Goal: Check status: Check status

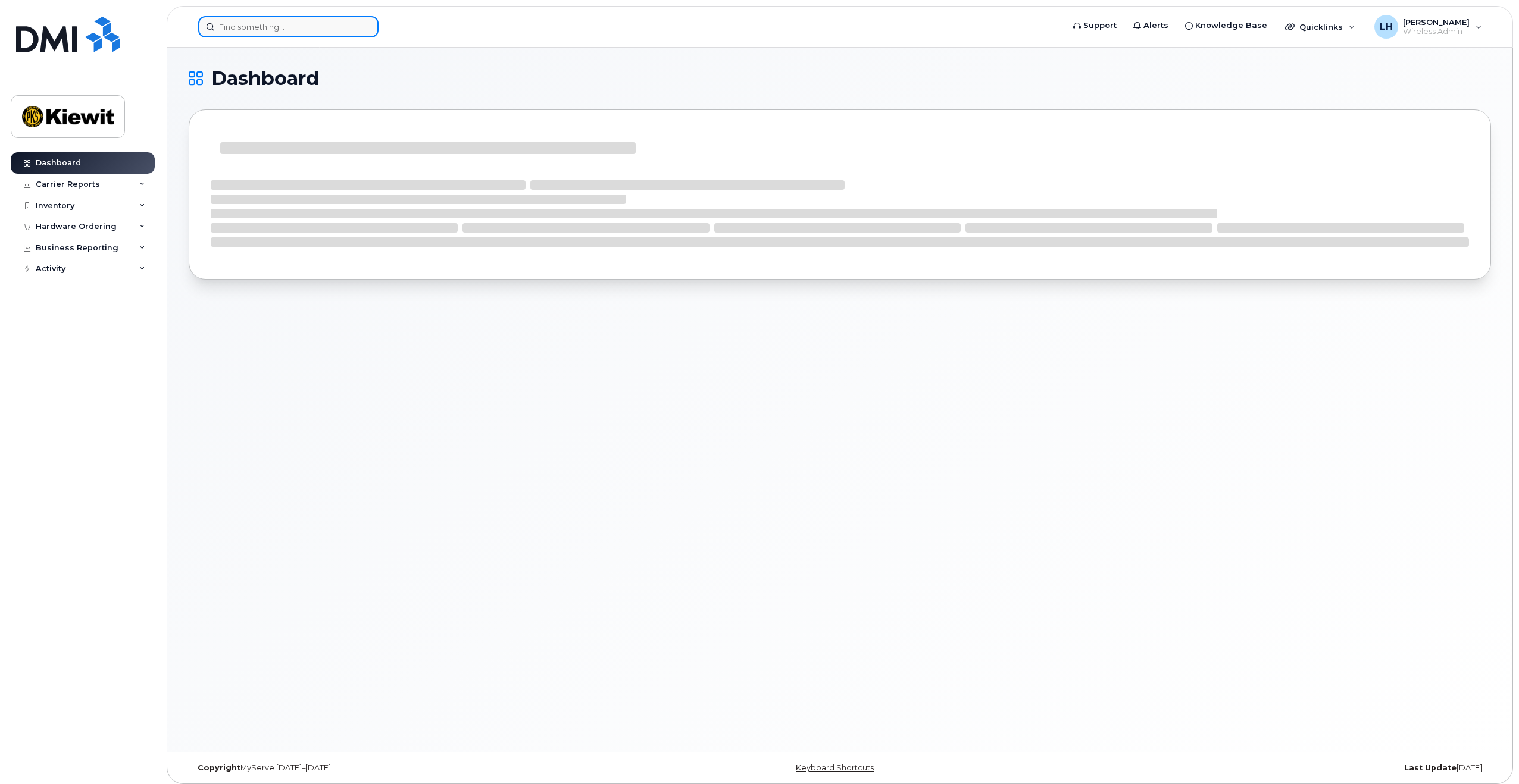
click at [244, 33] on input at bounding box center [288, 27] width 180 height 22
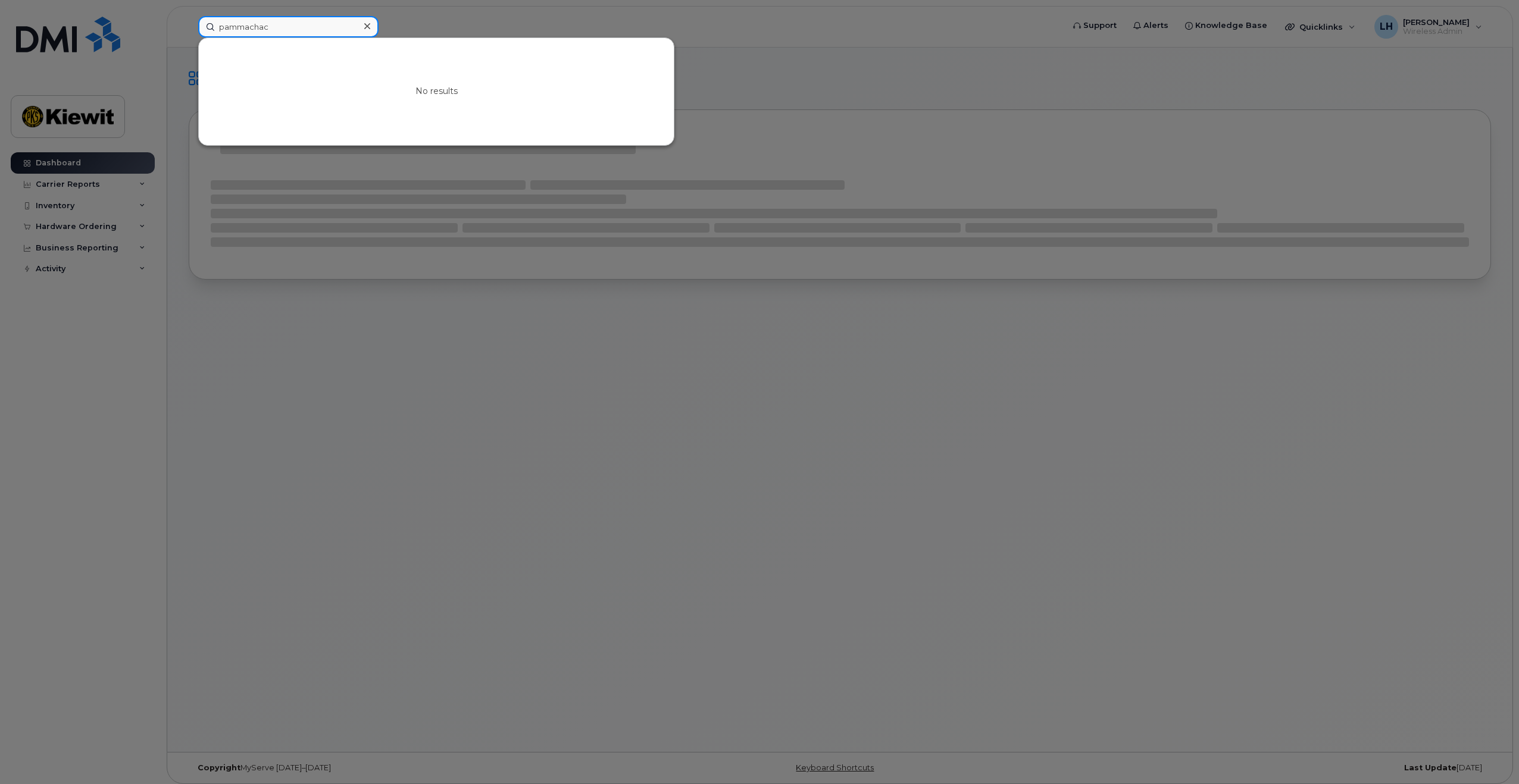
click at [239, 28] on input "pammachac" at bounding box center [288, 27] width 180 height 22
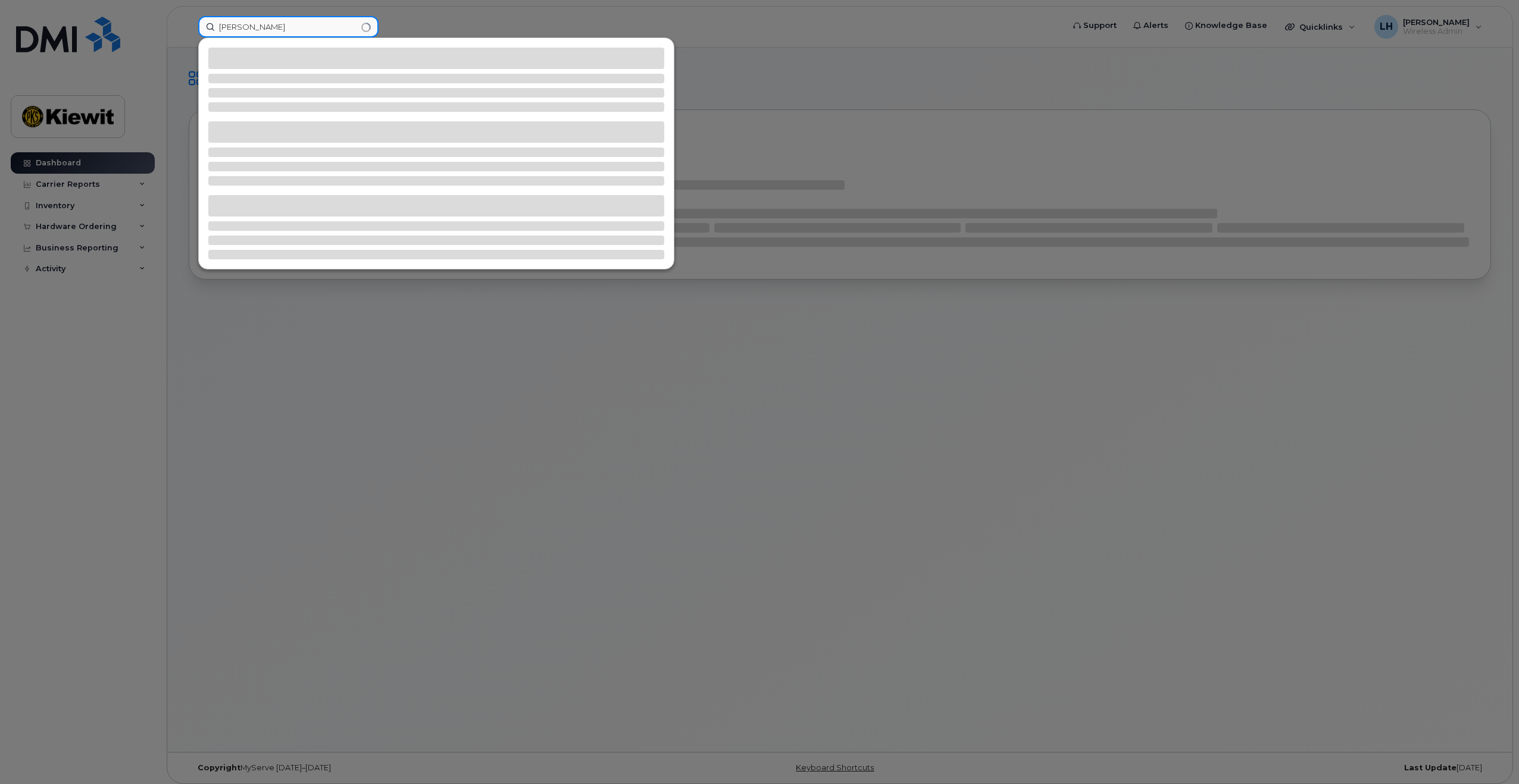
type input "pam machac"
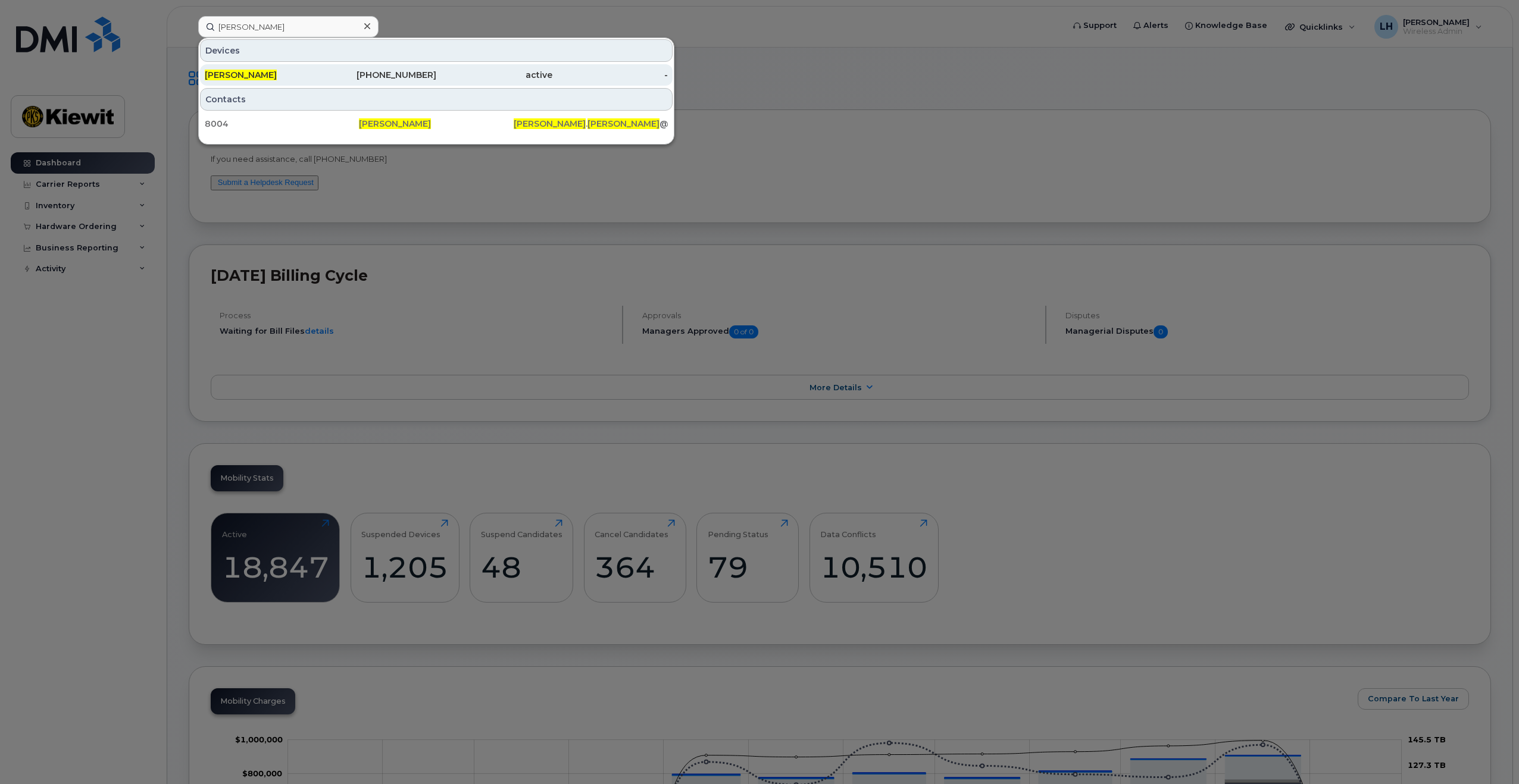
click at [394, 72] on div "[PHONE_NUMBER]" at bounding box center [379, 75] width 116 height 12
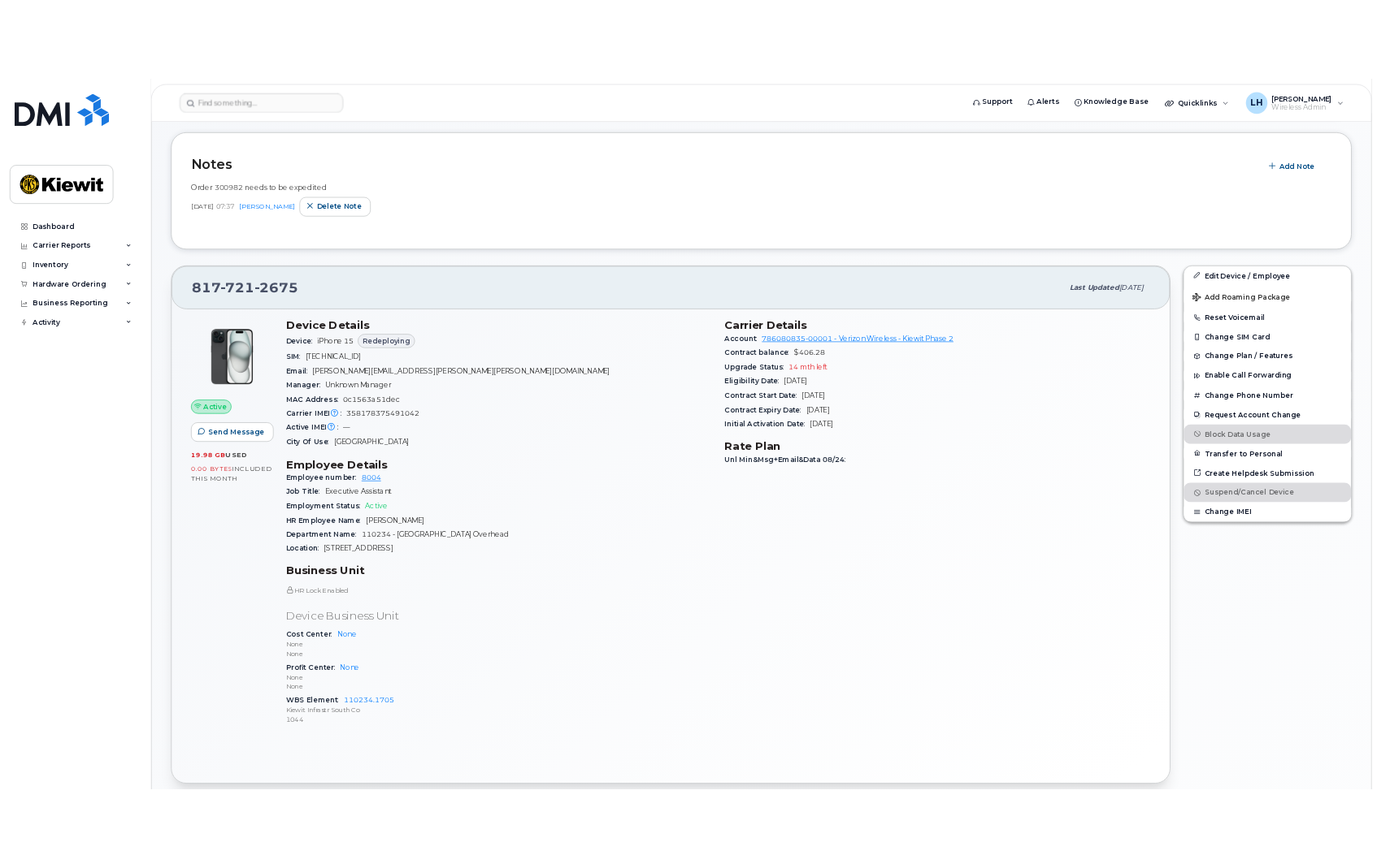
scroll to position [244, 0]
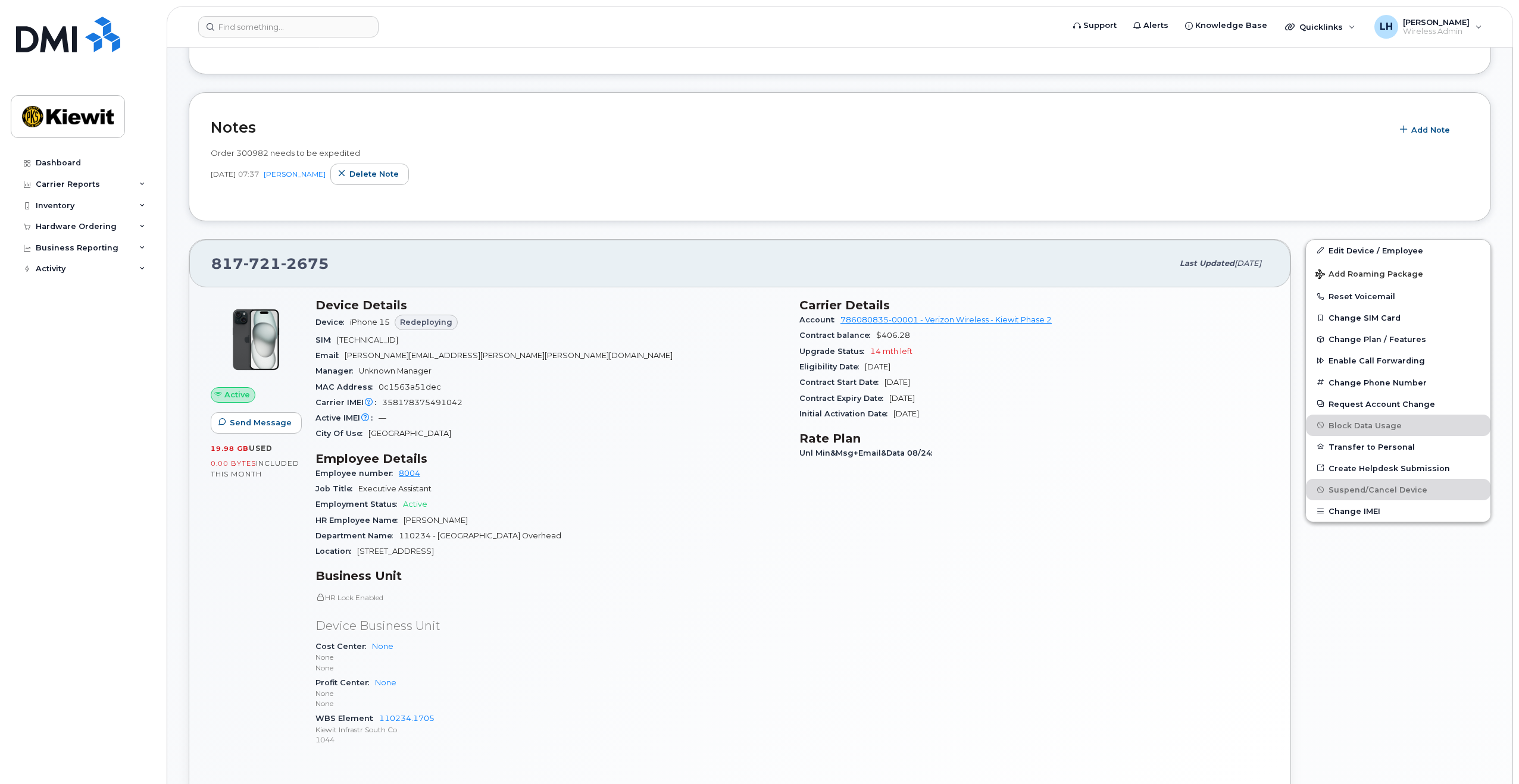
drag, startPoint x: 1208, startPoint y: 617, endPoint x: 1326, endPoint y: 531, distance: 146.0
click at [1208, 616] on div "Carrier Details Account 786080835-00001 - Verizon Wireless - [PERSON_NAME] Phas…" at bounding box center [1034, 528] width 484 height 473
click at [1364, 508] on button "Change IMEI" at bounding box center [1398, 511] width 185 height 22
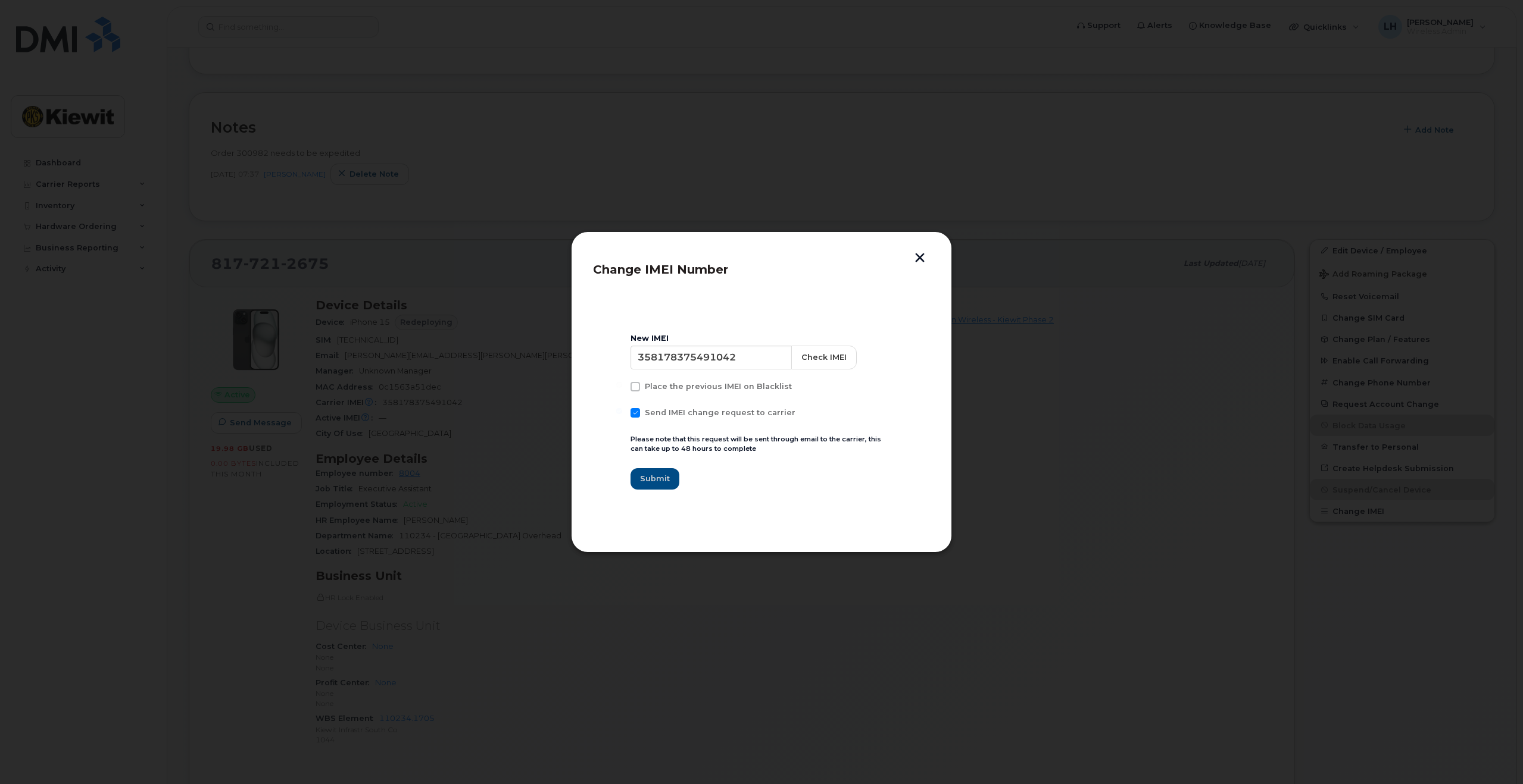
click at [923, 257] on button "button" at bounding box center [920, 259] width 18 height 12
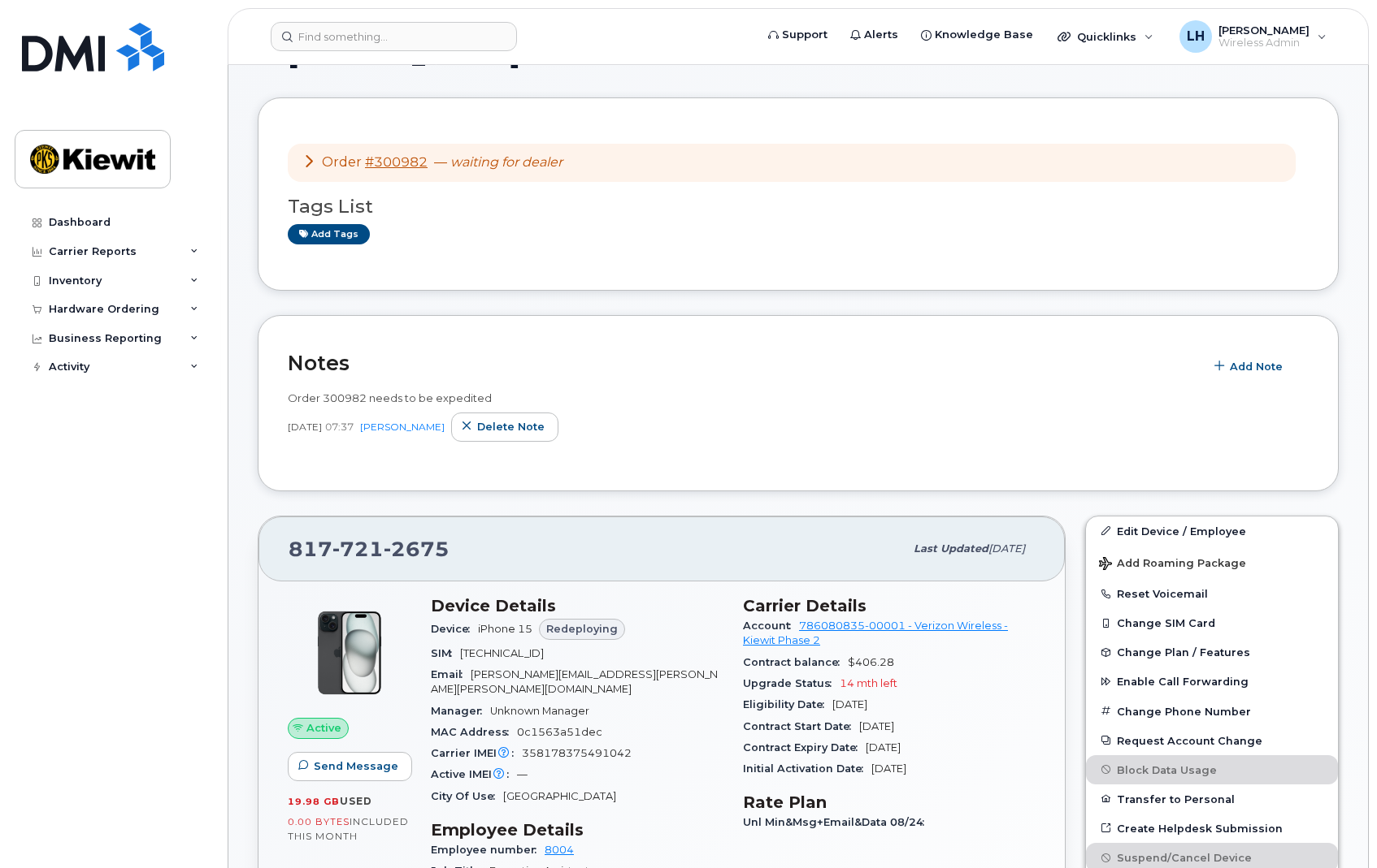
scroll to position [162, 0]
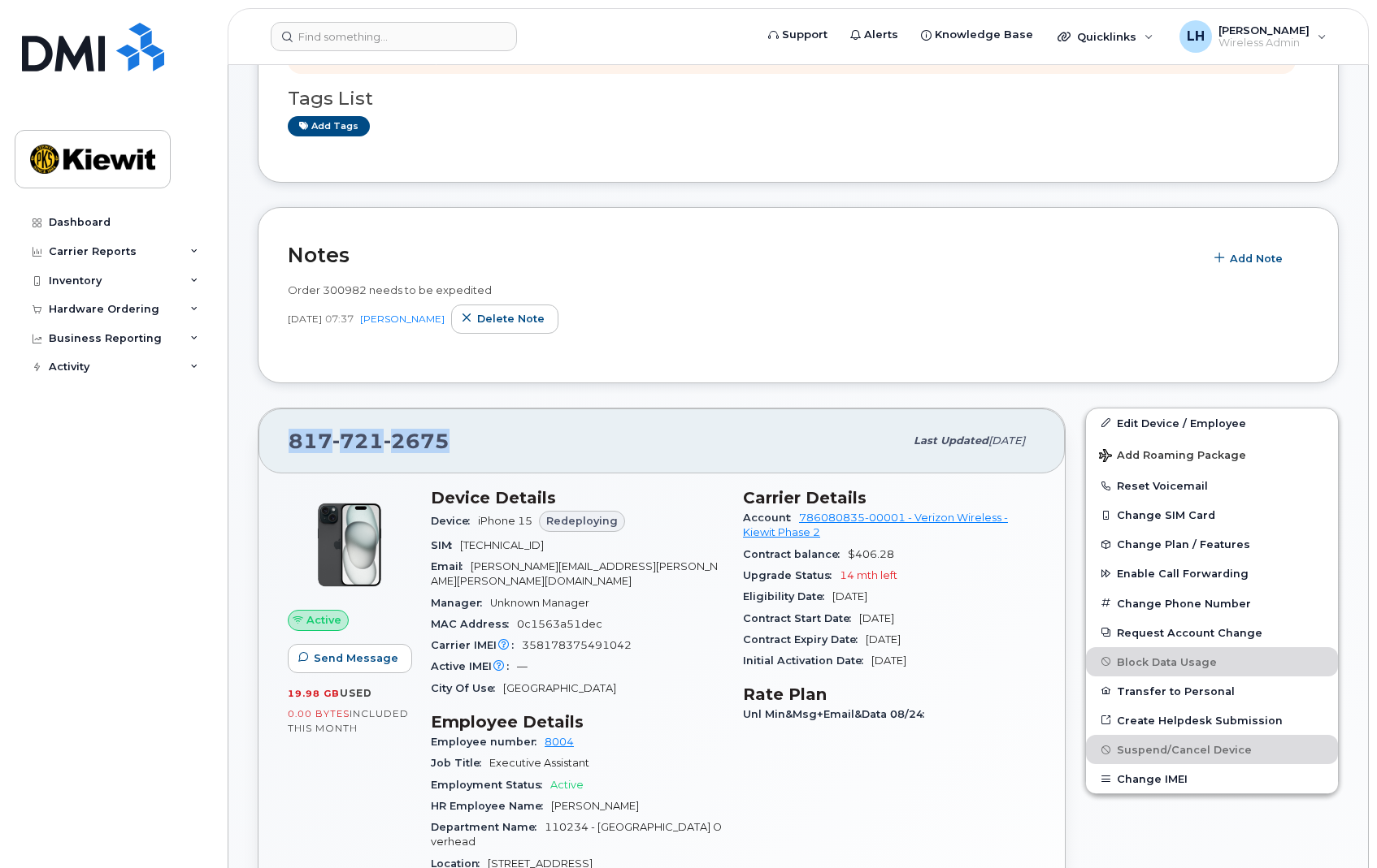
drag, startPoint x: 466, startPoint y: 443, endPoint x: 269, endPoint y: 439, distance: 197.0
click at [269, 439] on div "817 721 2675 Last updated Sep 06, 2025" at bounding box center [661, 441] width 806 height 65
copy span "817 721 2675"
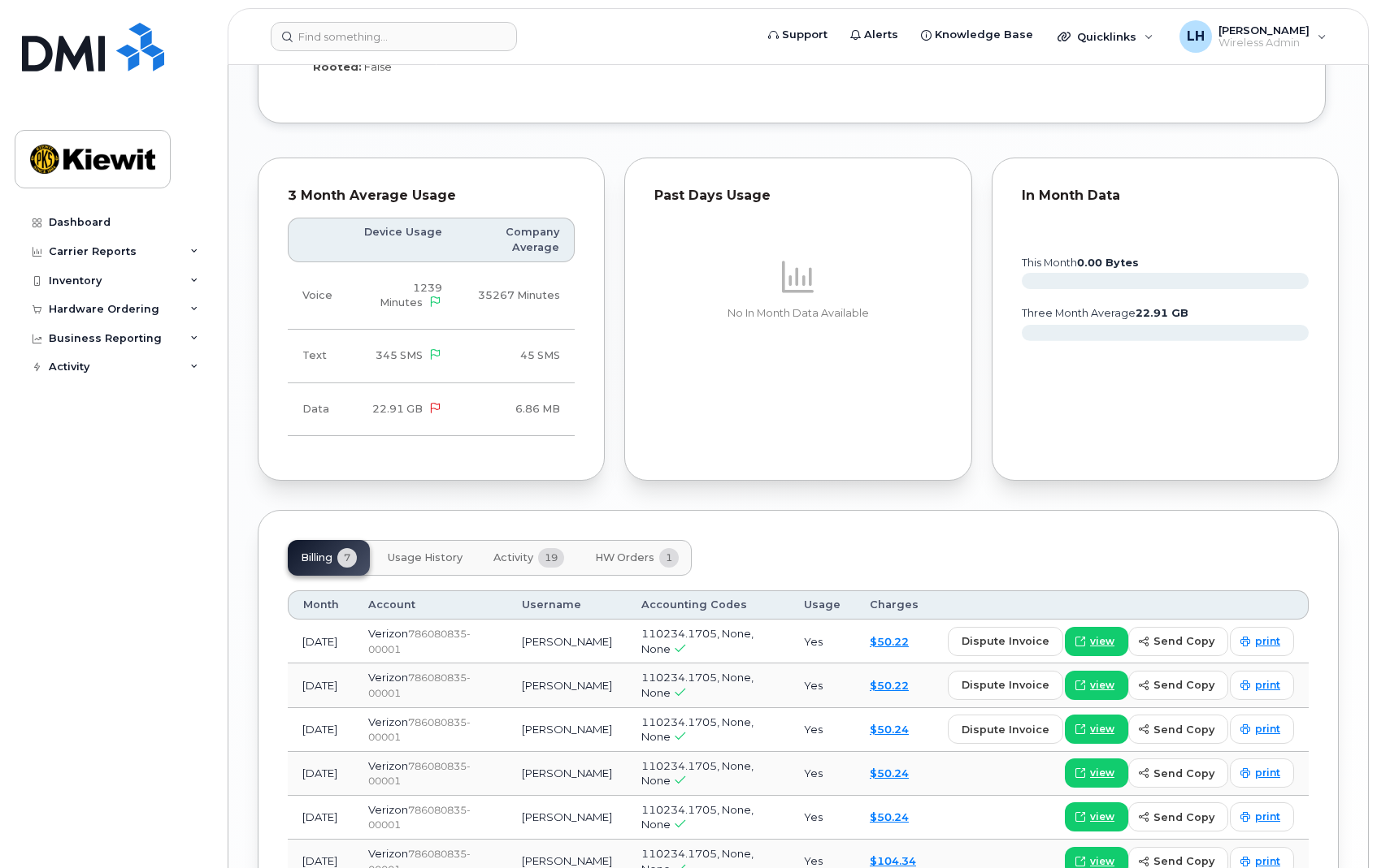
scroll to position [1563, 0]
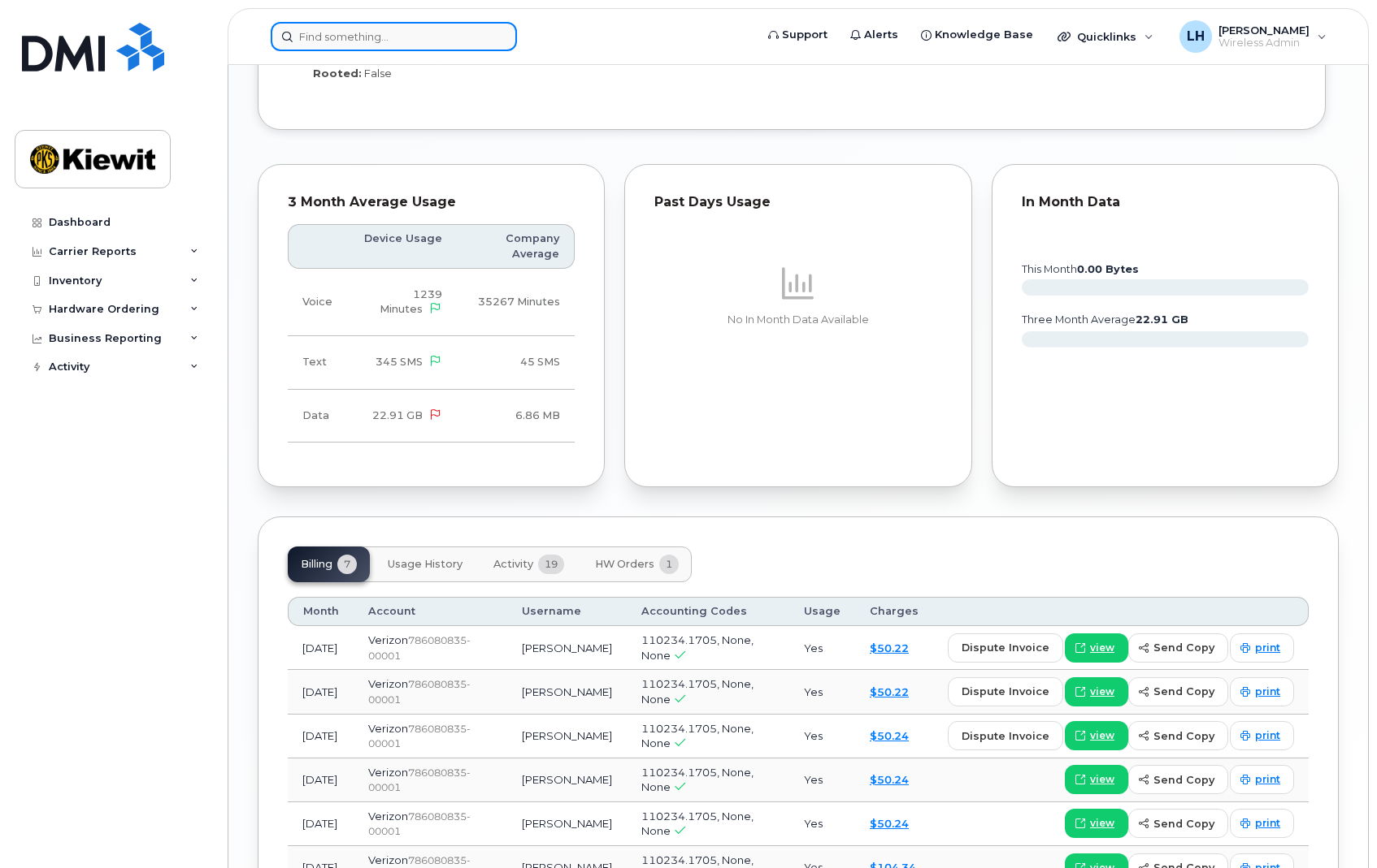
click at [337, 44] on input at bounding box center [393, 37] width 246 height 30
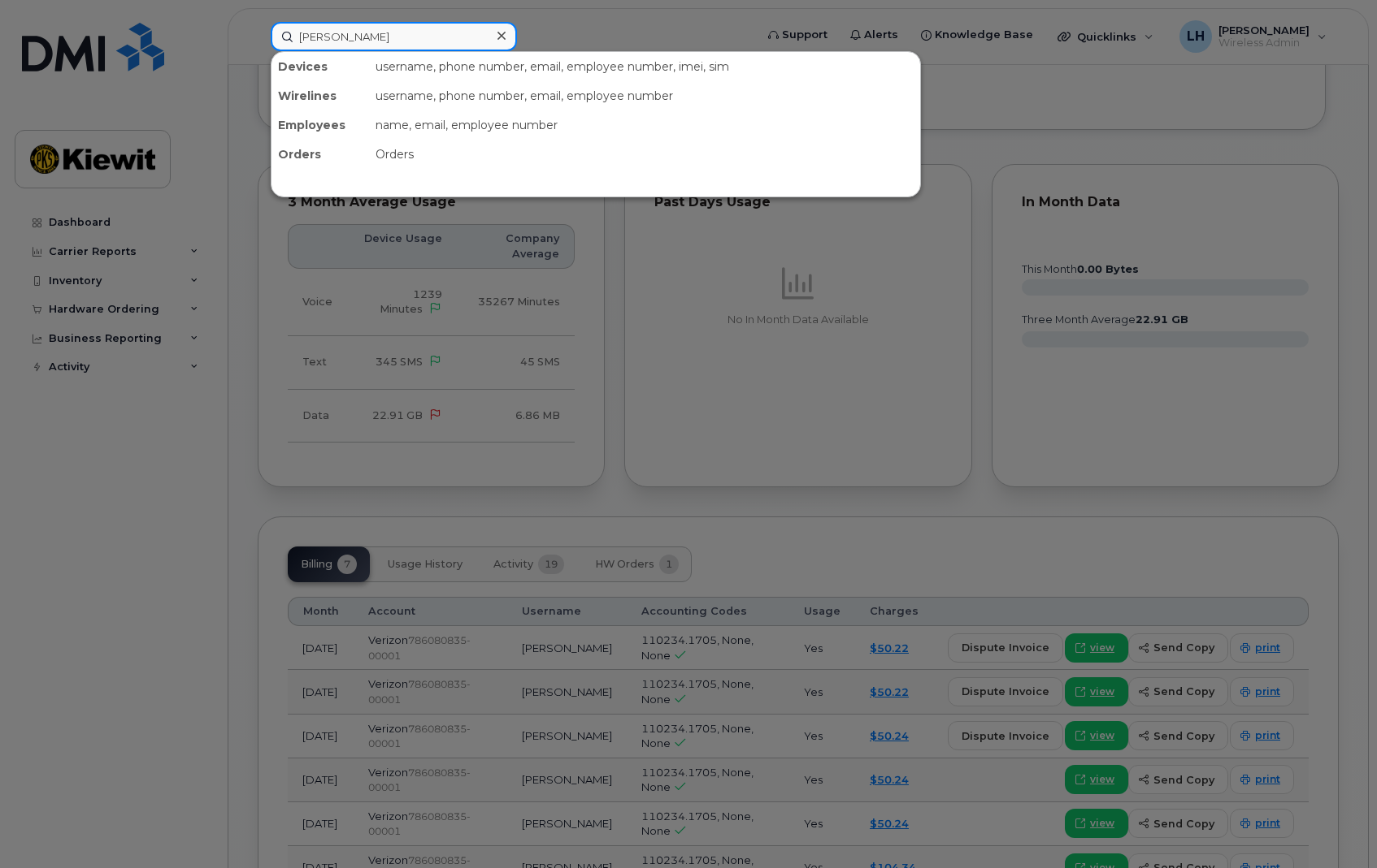
type input "LOgan Hall"
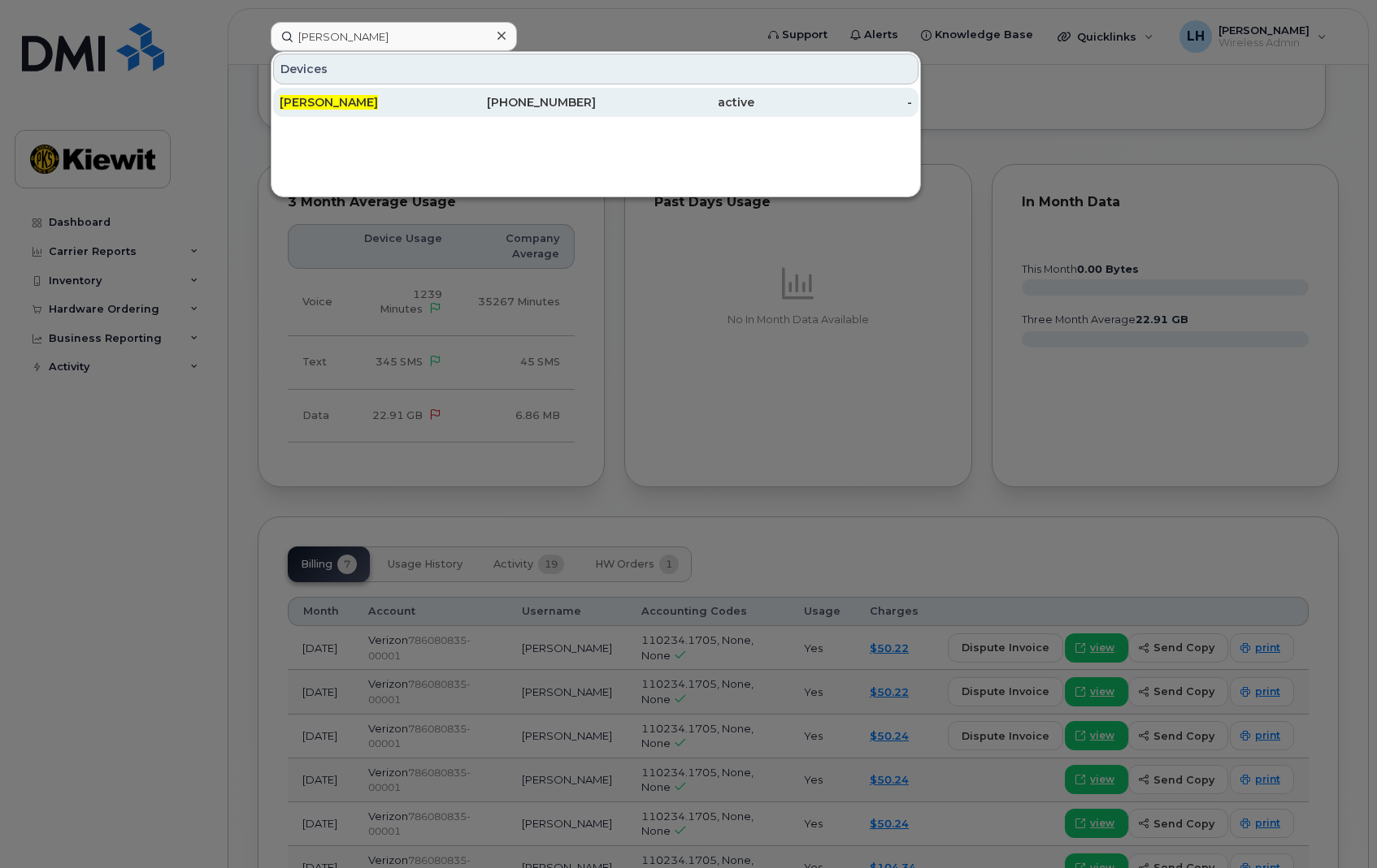
click at [411, 91] on div "LOGAN HALL" at bounding box center [359, 102] width 159 height 30
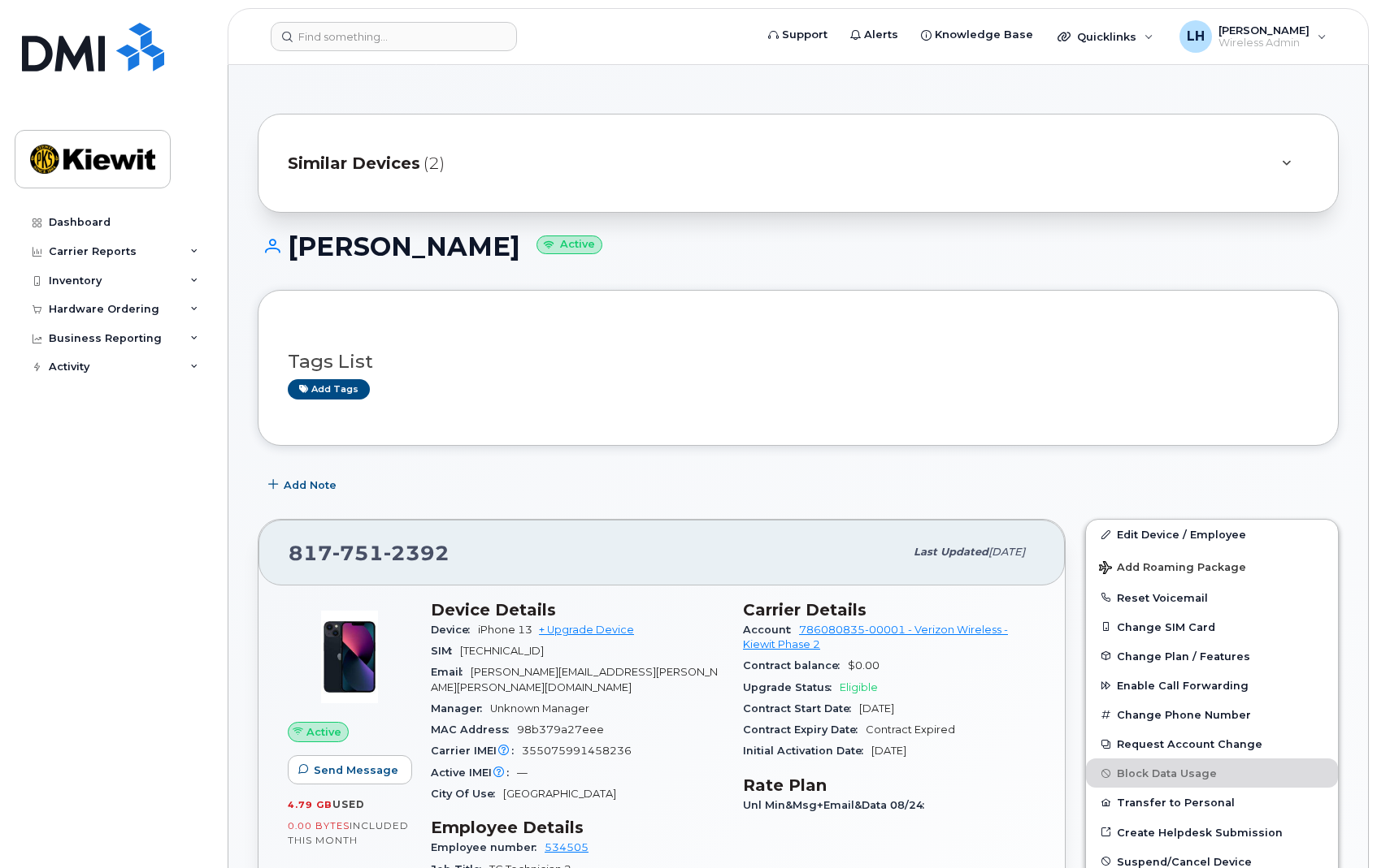
click at [112, 533] on div "Dashboard Carrier Reports Monthly Billing Data Daily Data Pooling Average Costi…" at bounding box center [114, 525] width 200 height 636
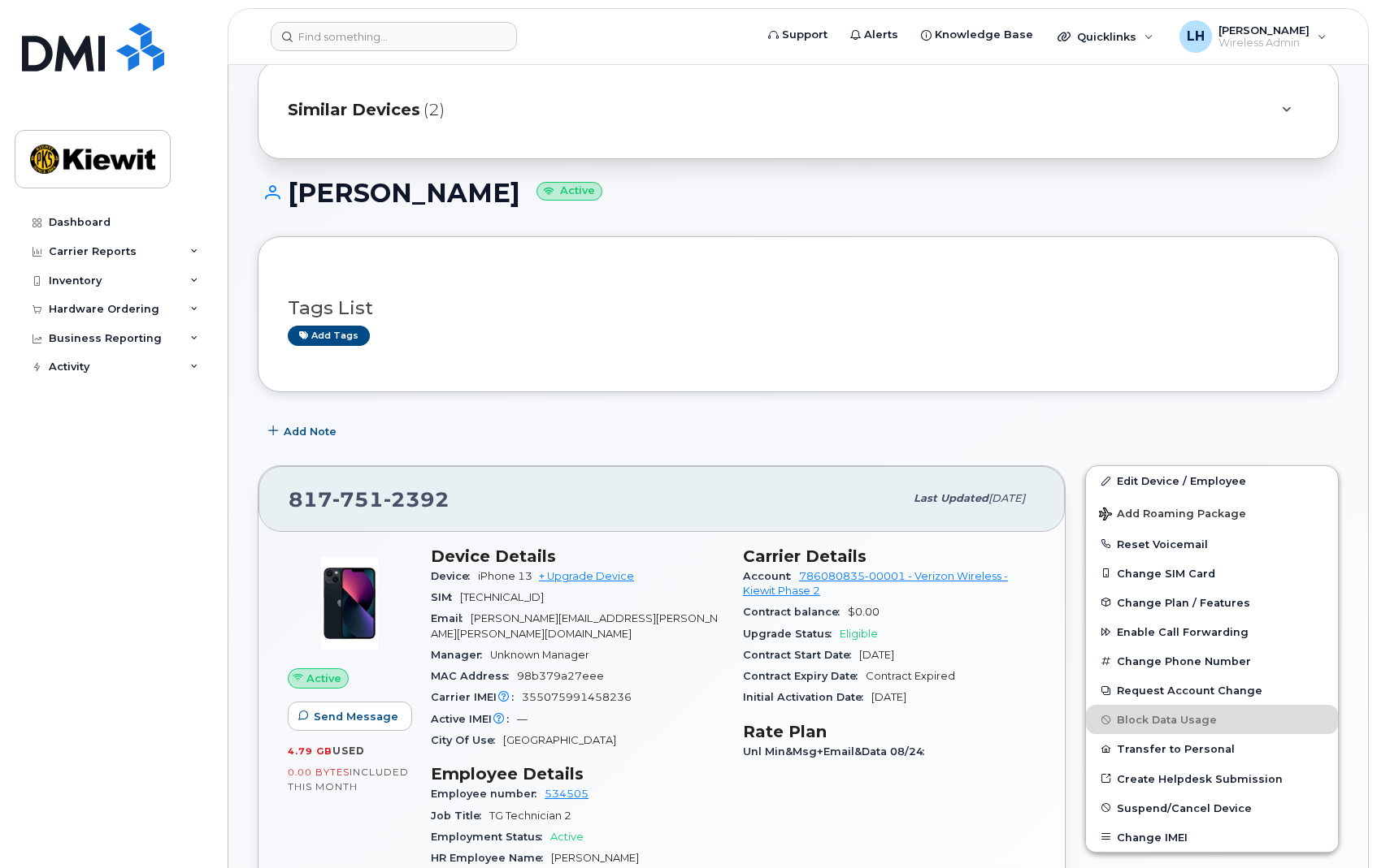
scroll to position [81, 0]
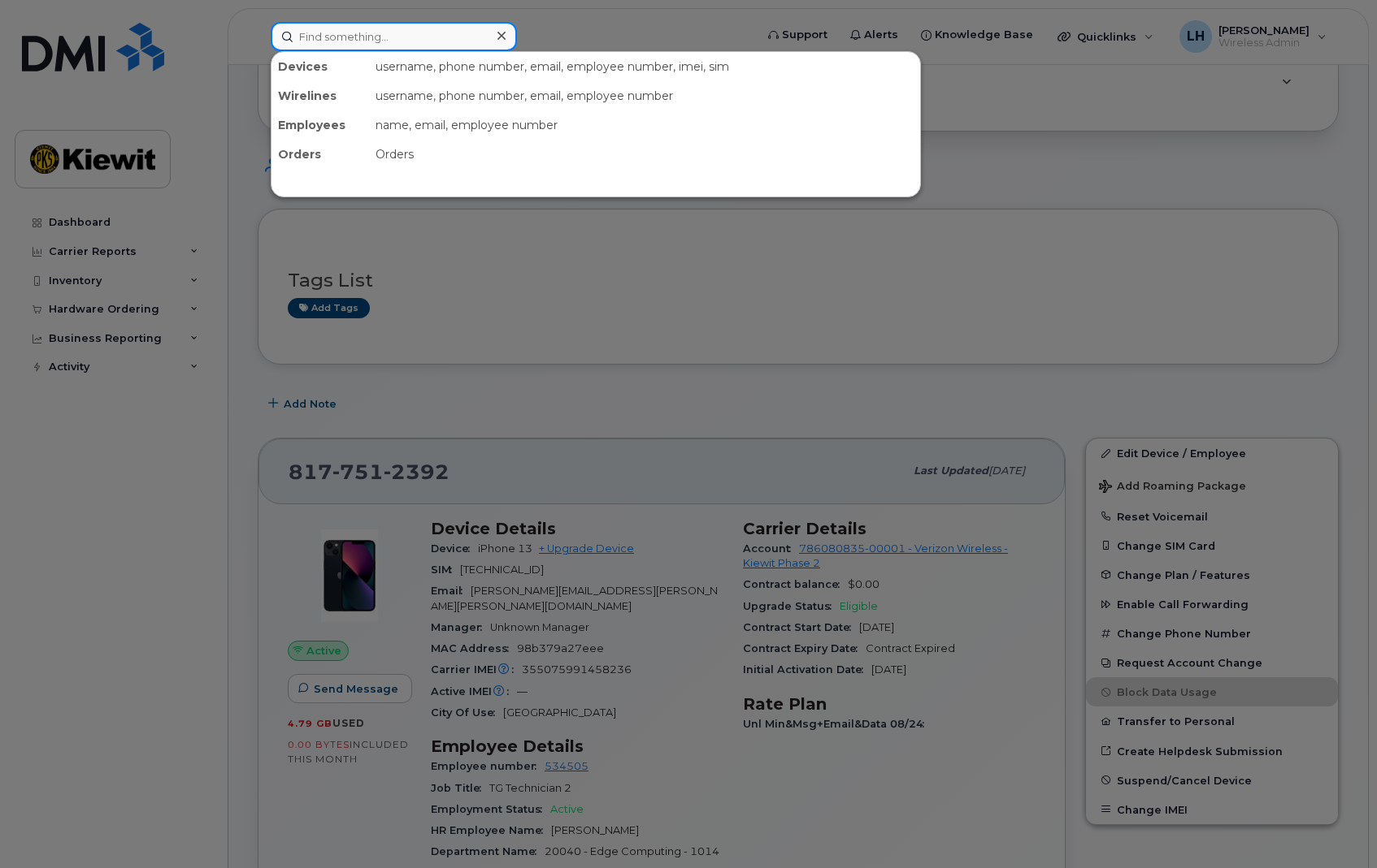
click at [358, 33] on input at bounding box center [393, 37] width 246 height 30
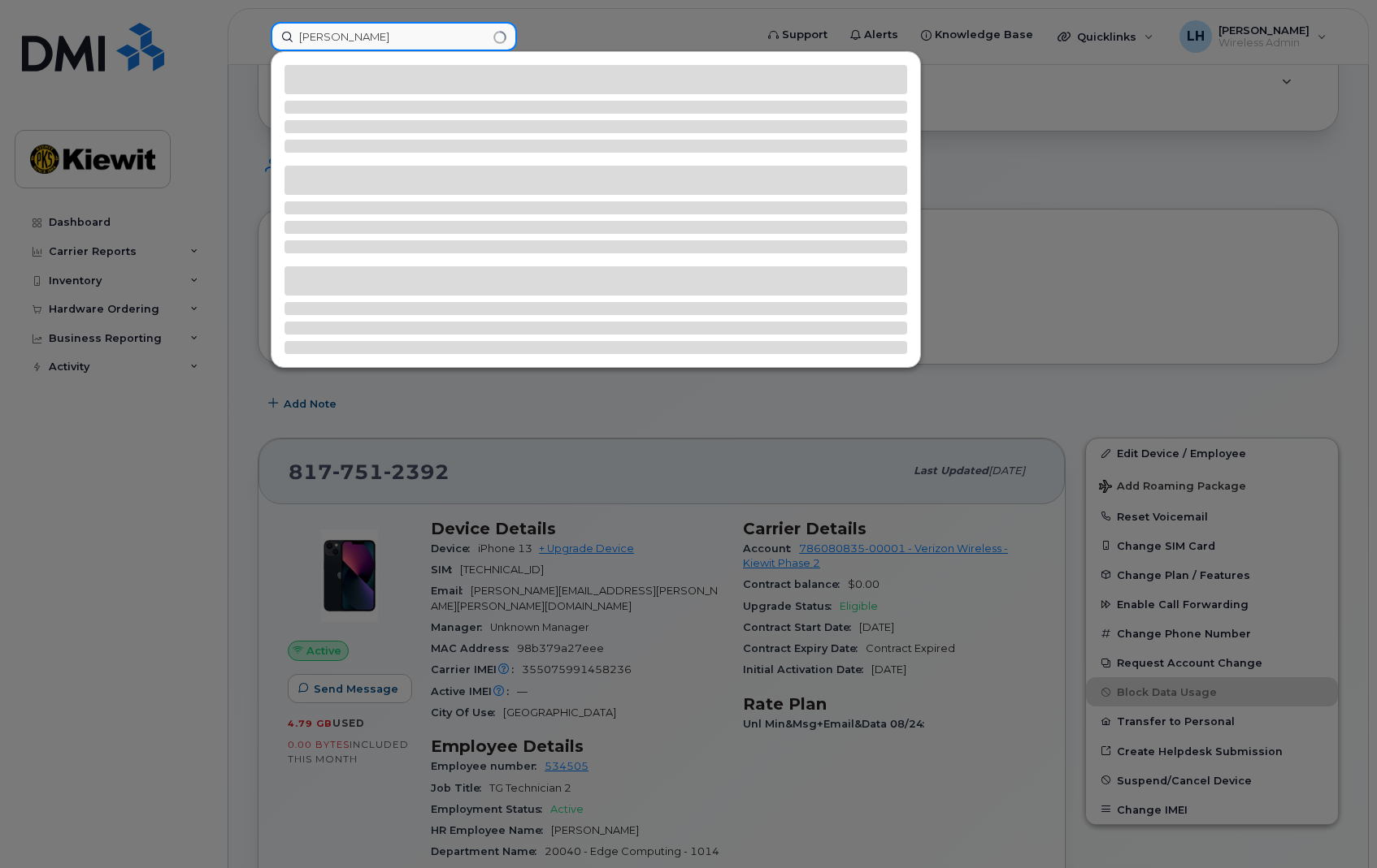
type input "pam machac"
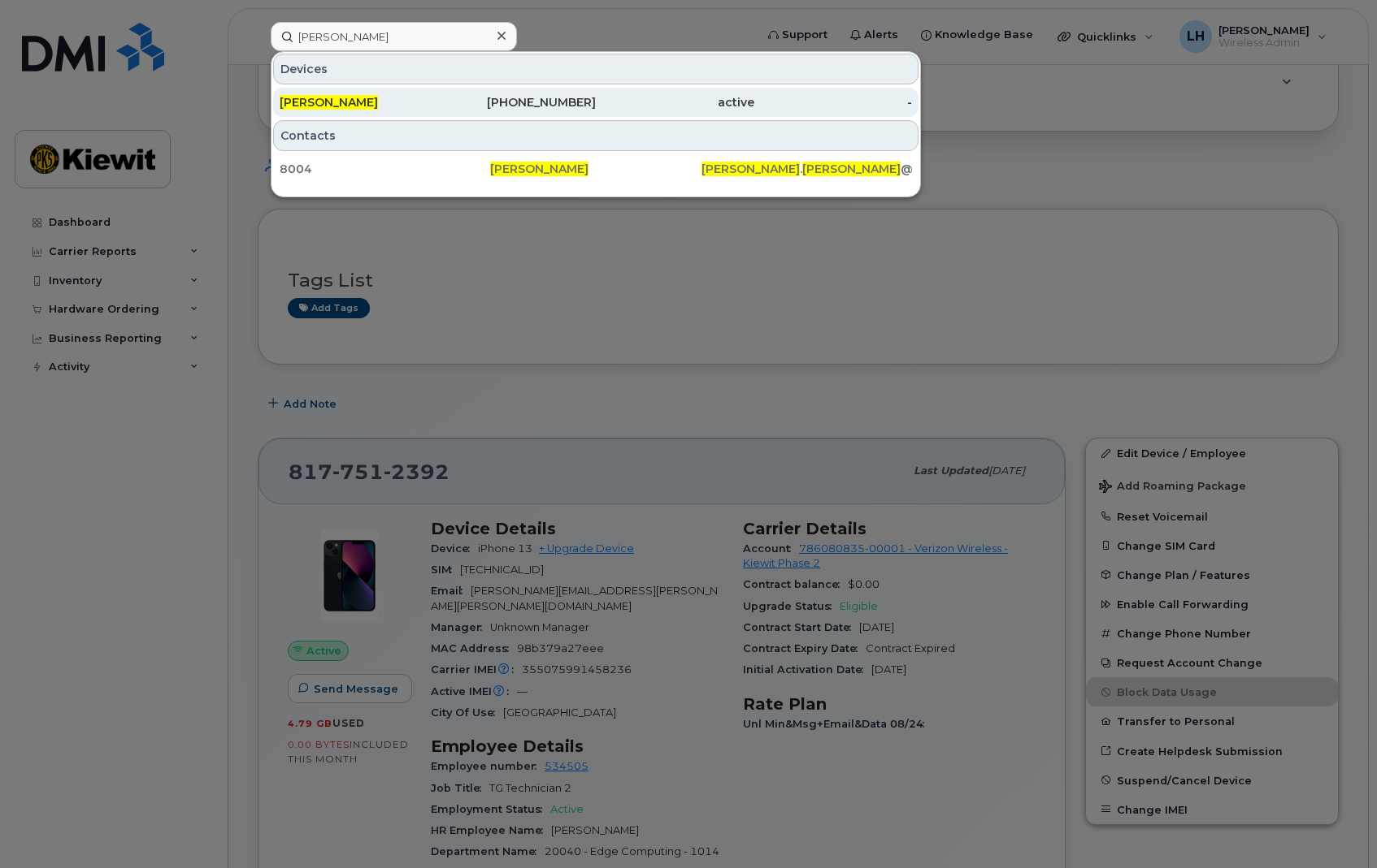
click at [557, 105] on div "817-721-2675" at bounding box center [518, 102] width 159 height 17
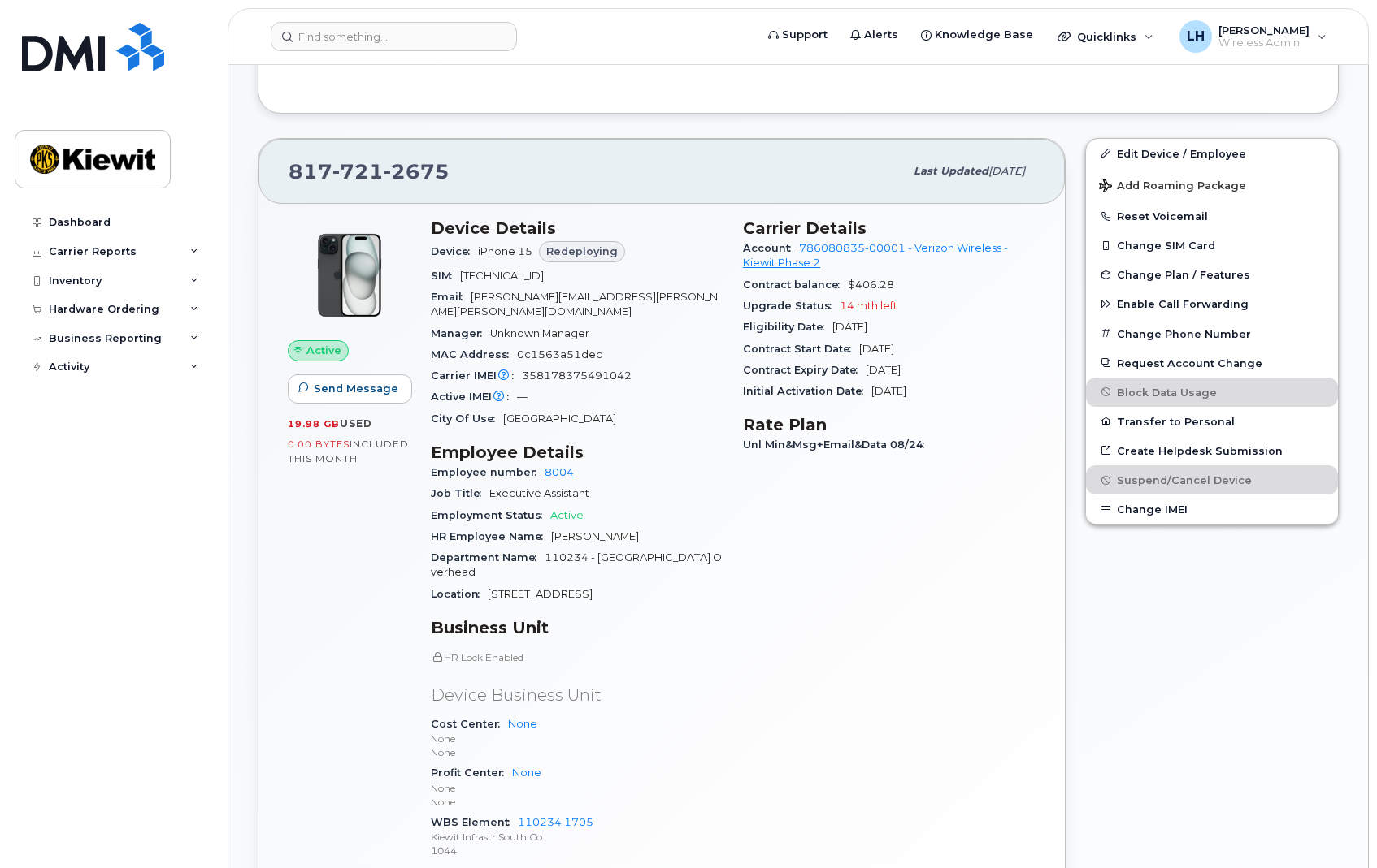
scroll to position [406, 0]
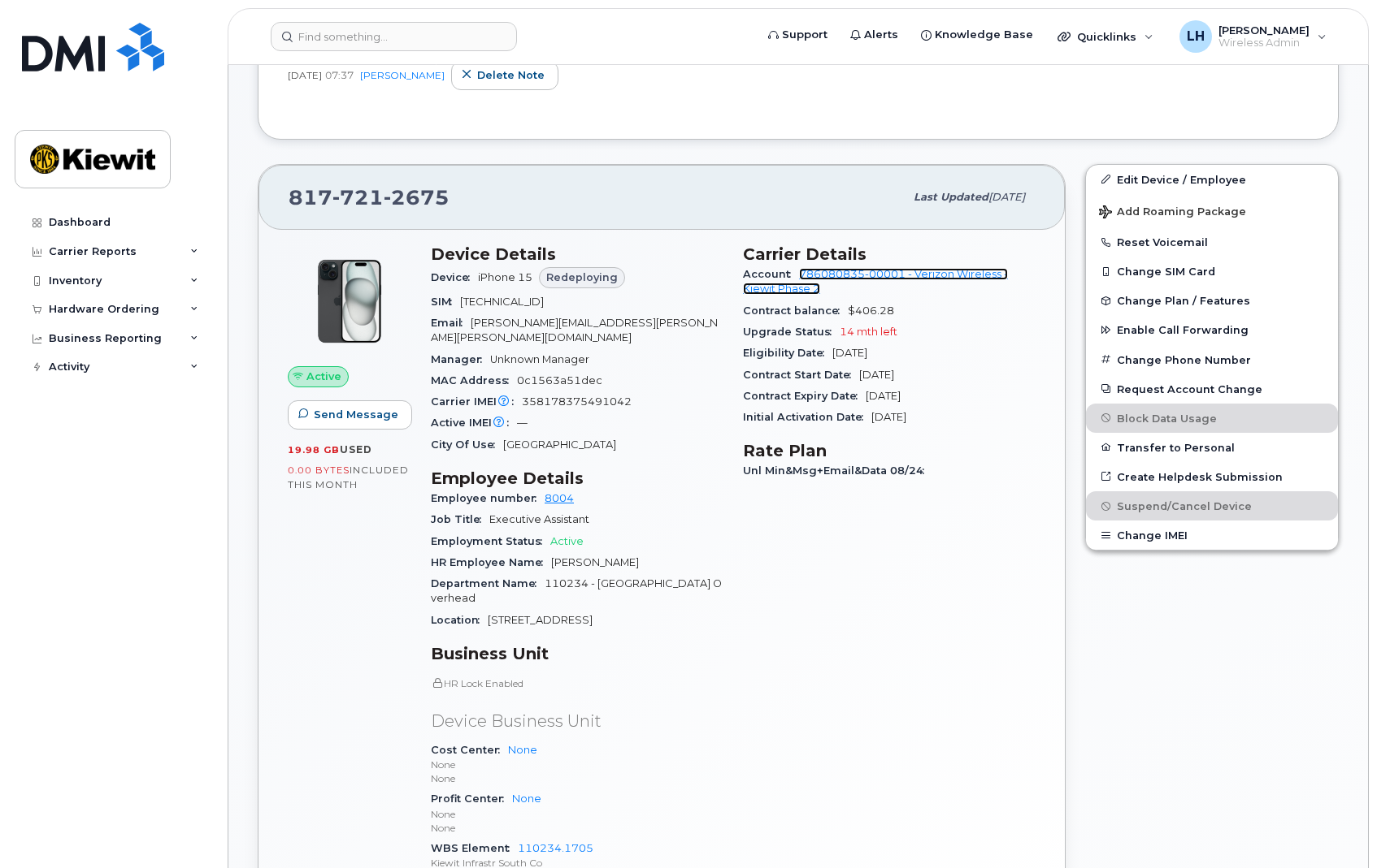
click at [839, 278] on link "786080835-00001 - Verizon Wireless - Kiewit Phase 2" at bounding box center [875, 281] width 265 height 27
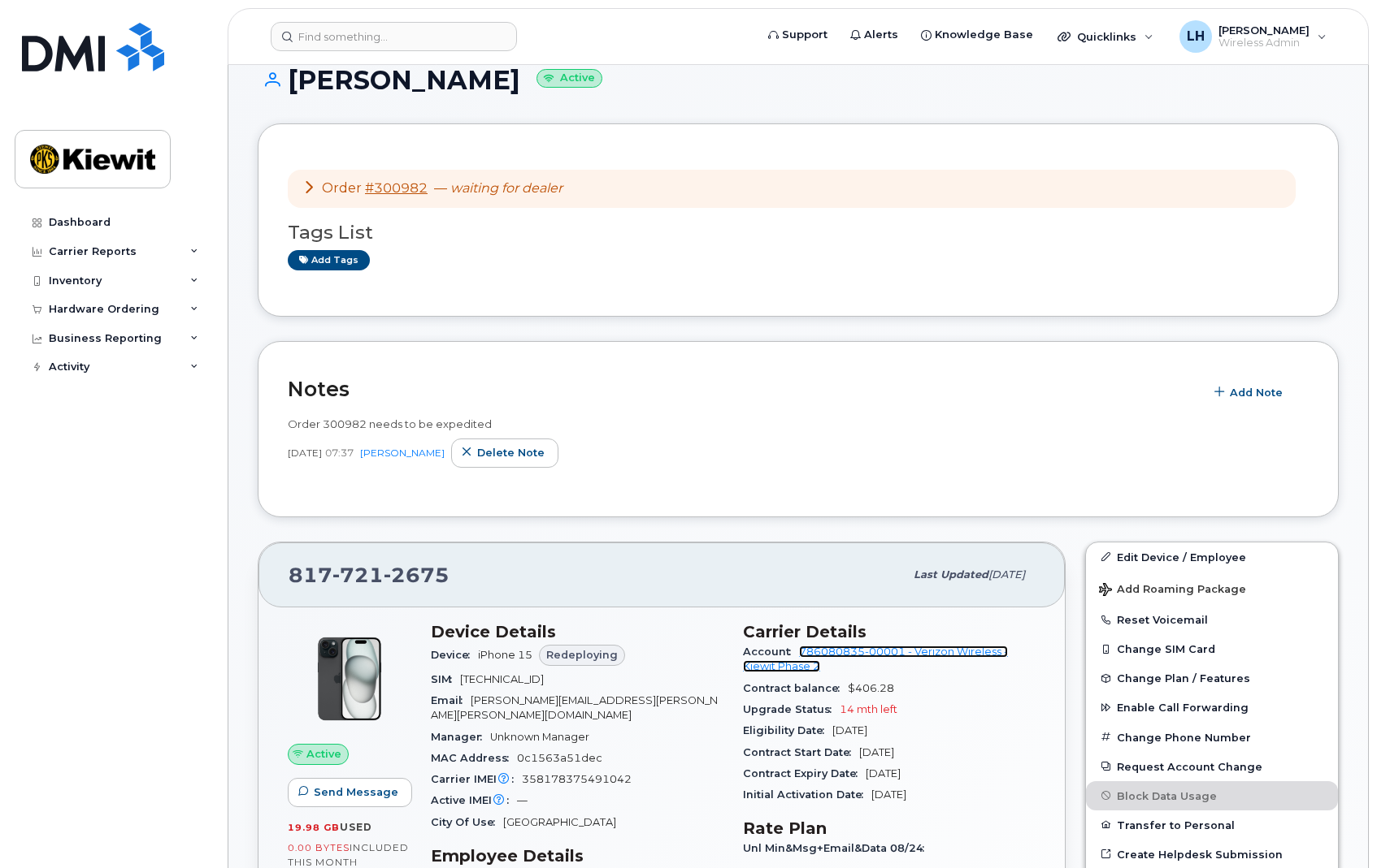
scroll to position [0, 0]
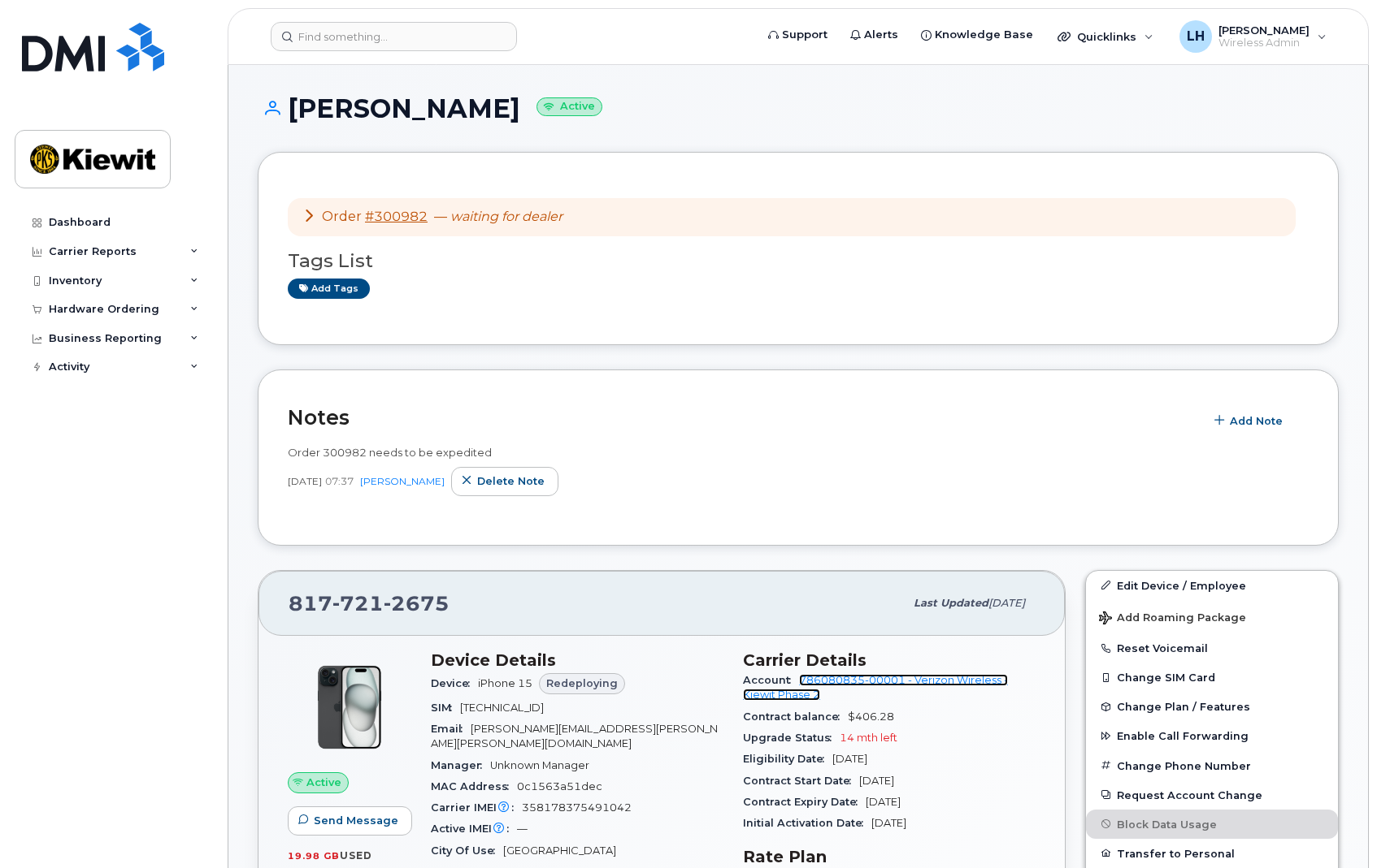
click at [916, 684] on link "786080835-00001 - Verizon Wireless - Kiewit Phase 2" at bounding box center [875, 687] width 265 height 27
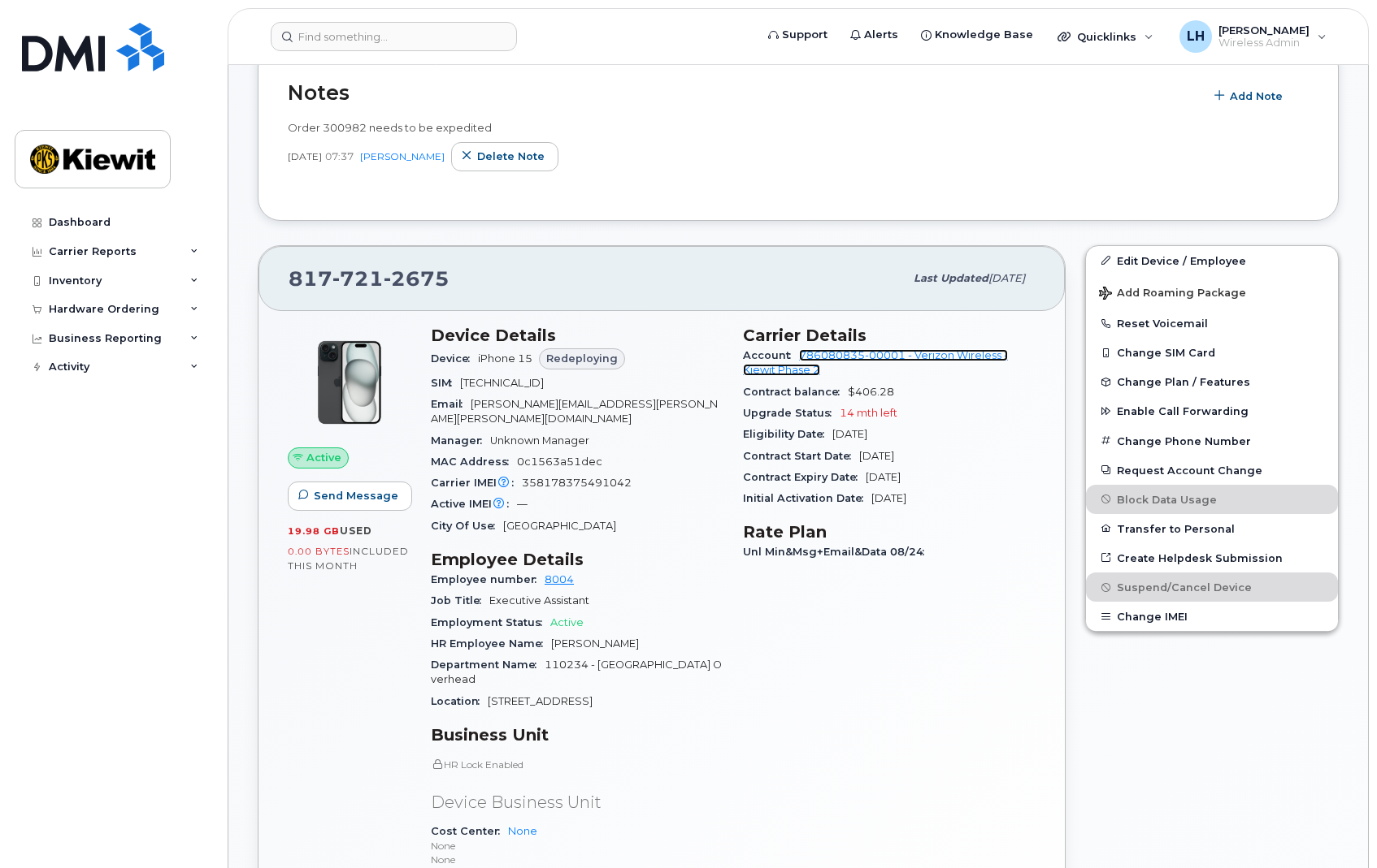
scroll to position [244, 0]
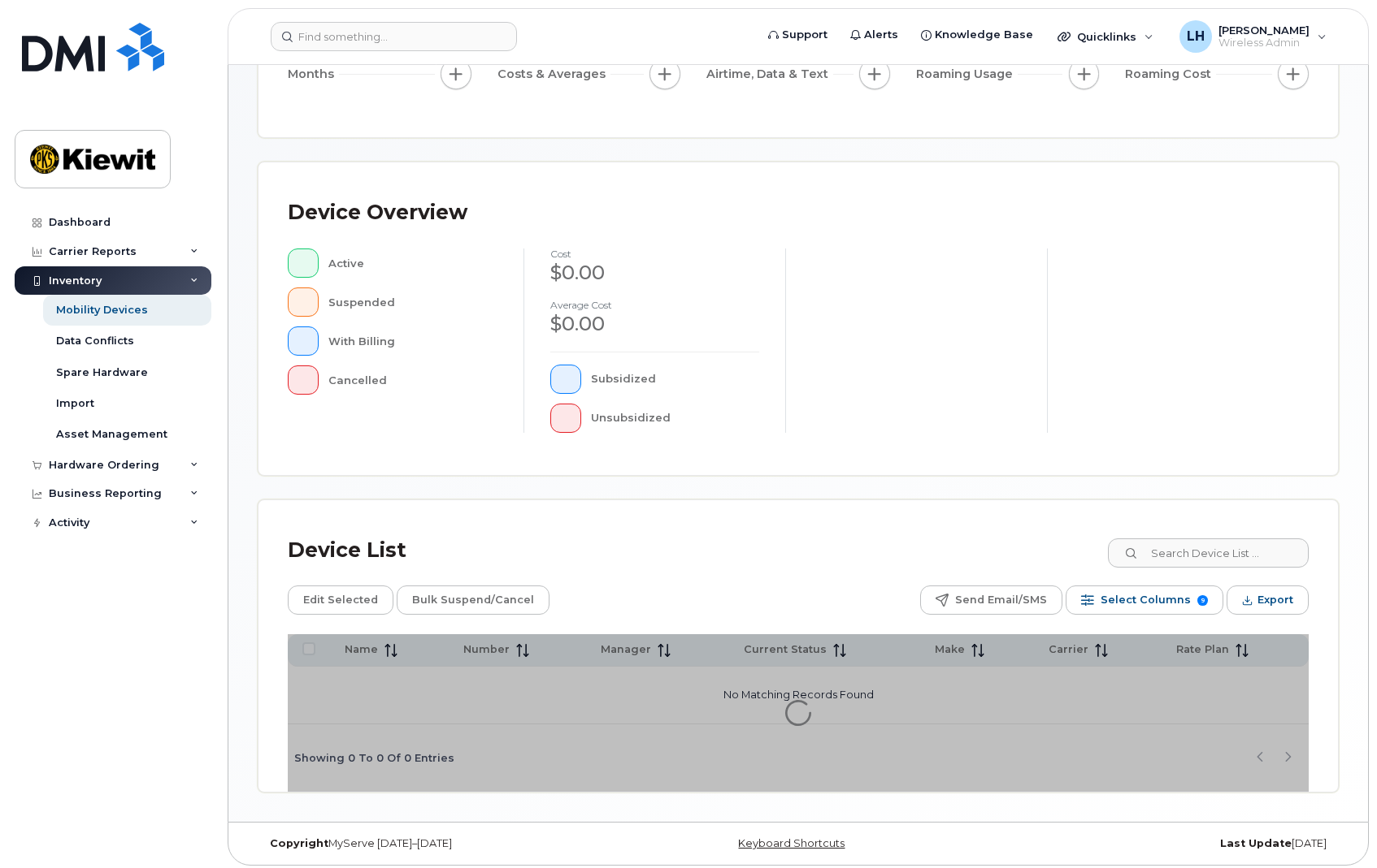
scroll to position [244, 0]
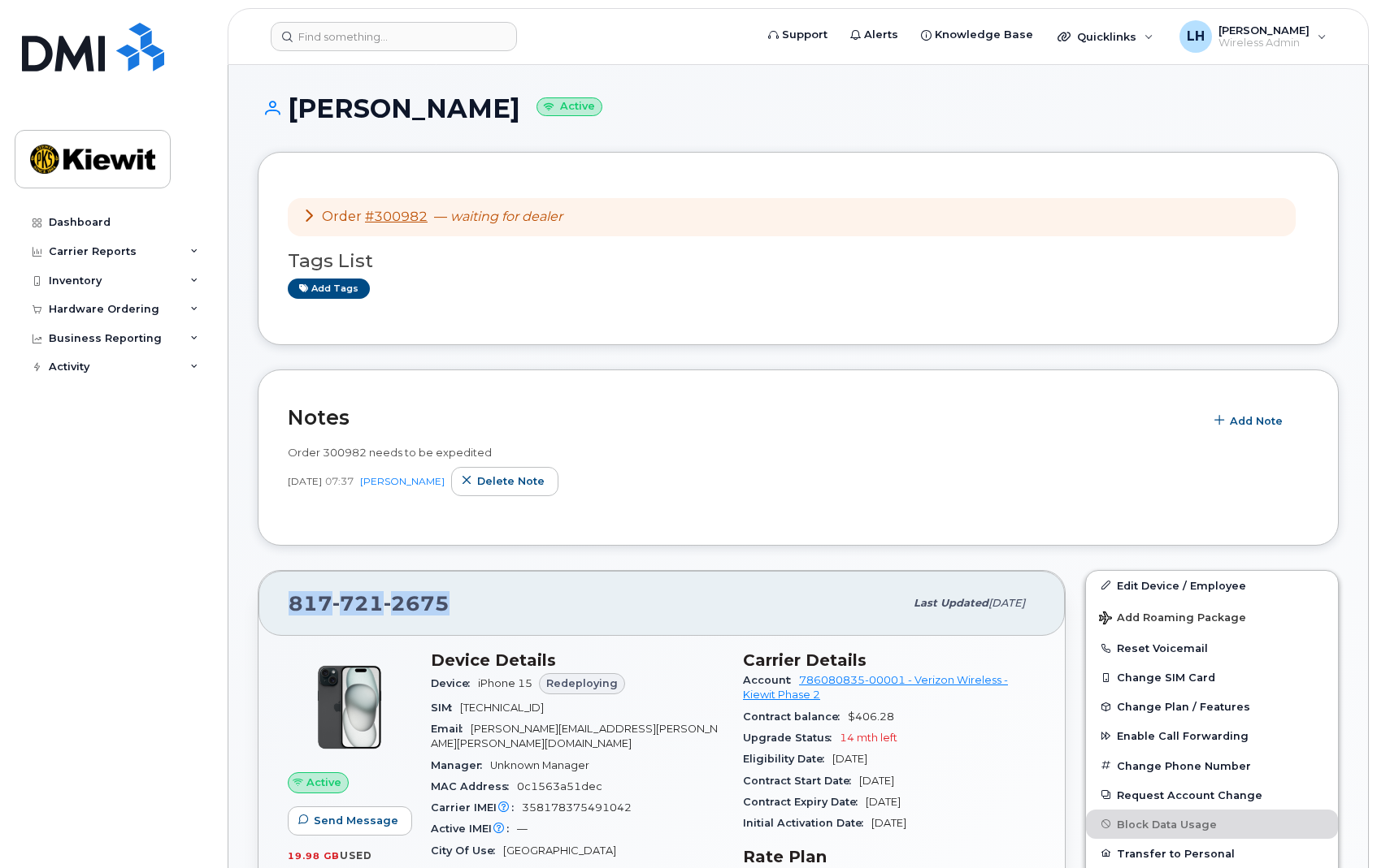
drag, startPoint x: 461, startPoint y: 607, endPoint x: 284, endPoint y: 612, distance: 177.1
click at [284, 612] on div "817 721 2675 Last updated Sep 06, 2025" at bounding box center [661, 603] width 806 height 65
click at [311, 214] on icon at bounding box center [309, 215] width 13 height 13
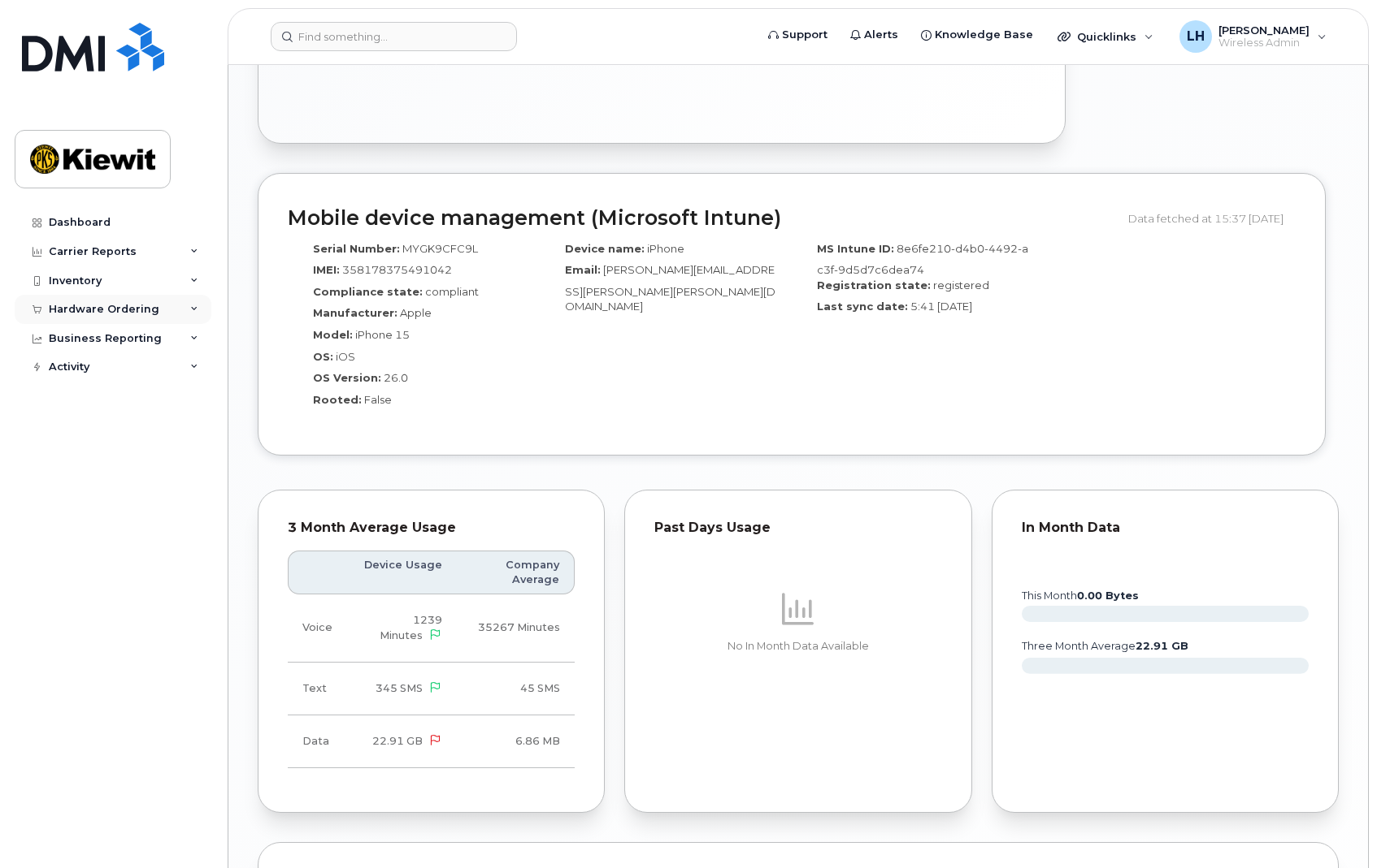
scroll to position [1543, 0]
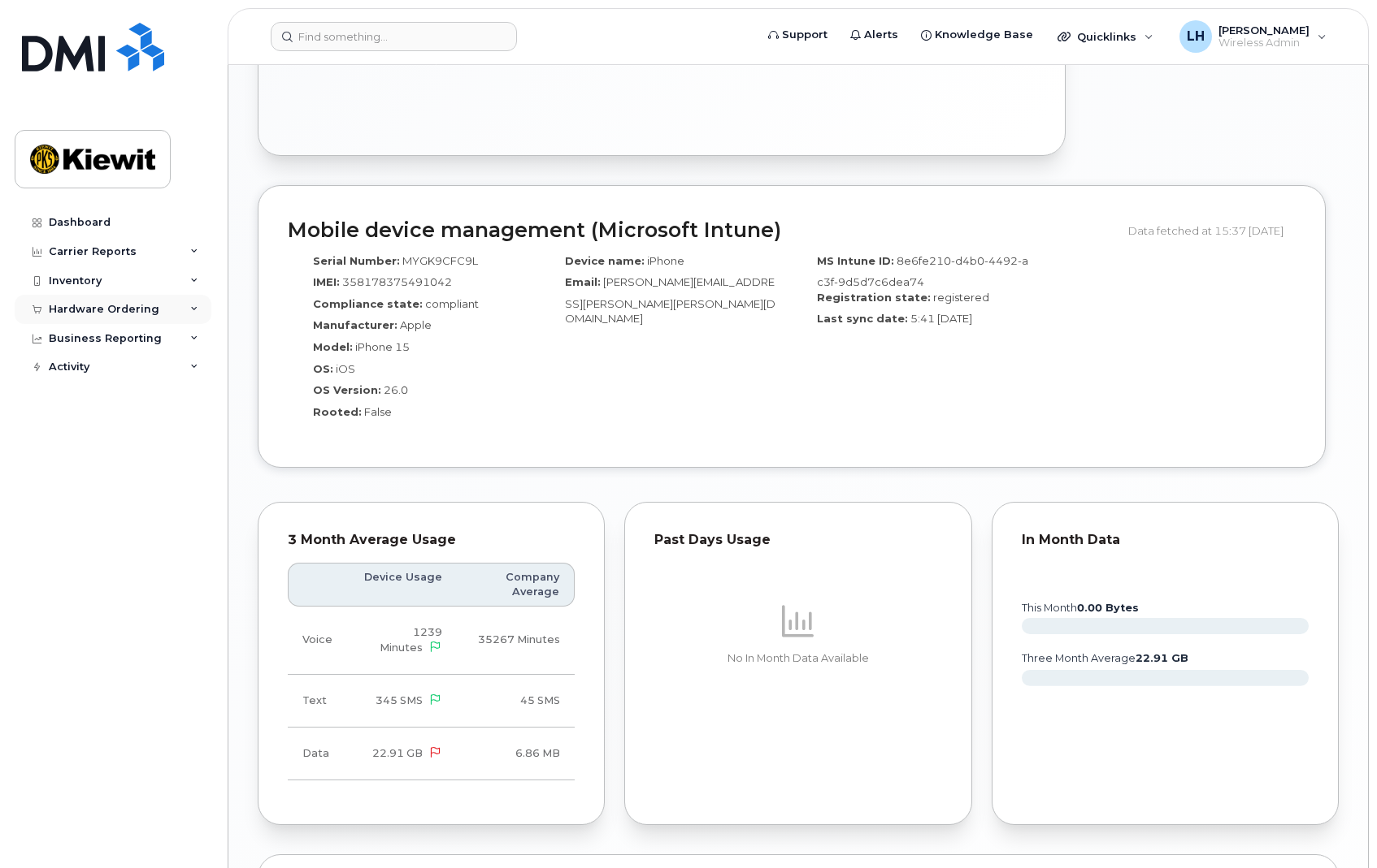
click at [183, 309] on div "Hardware Ordering" at bounding box center [113, 310] width 197 height 30
click at [105, 363] on link "Orders" at bounding box center [127, 370] width 168 height 30
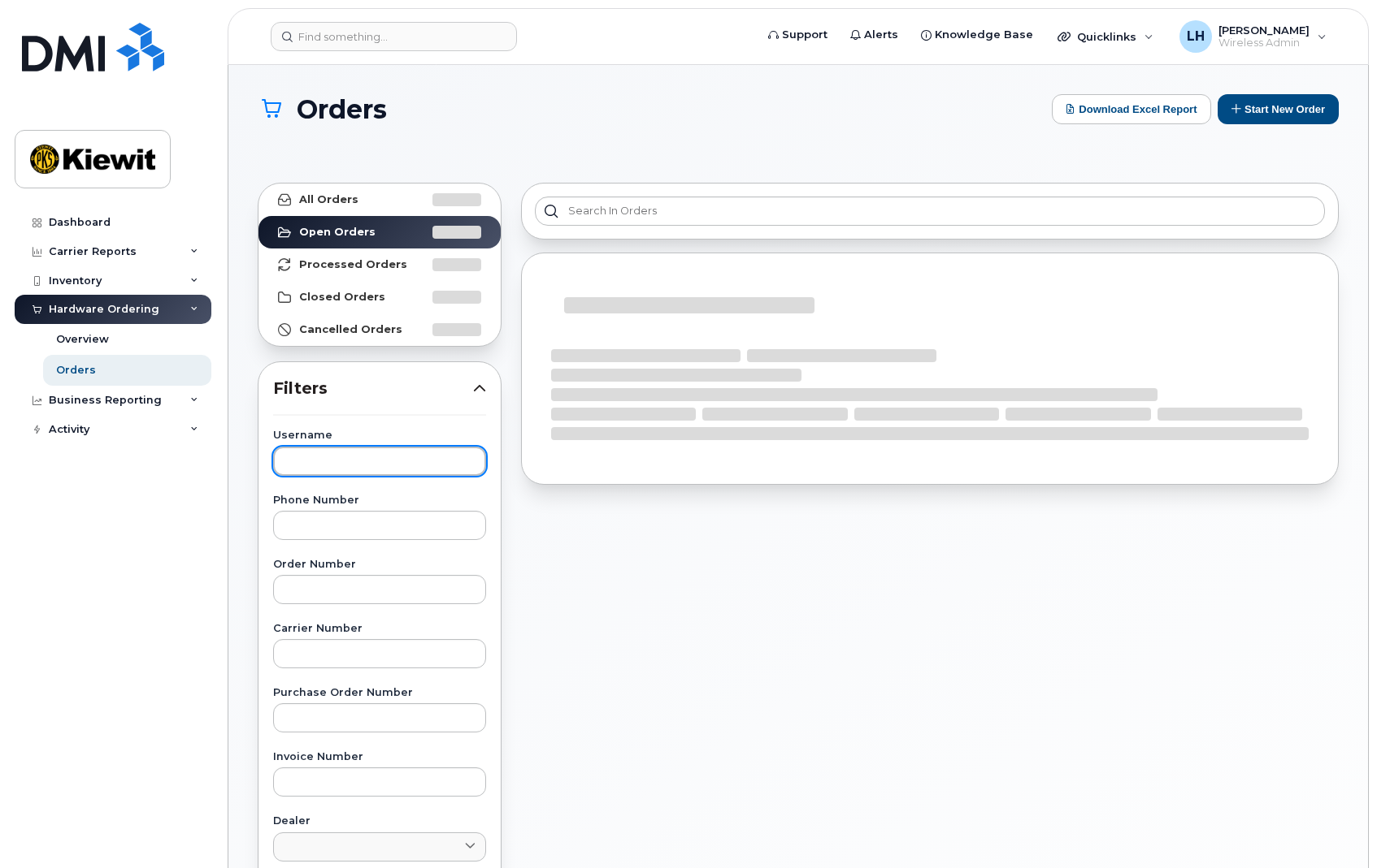
click at [329, 450] on input "text" at bounding box center [379, 461] width 213 height 30
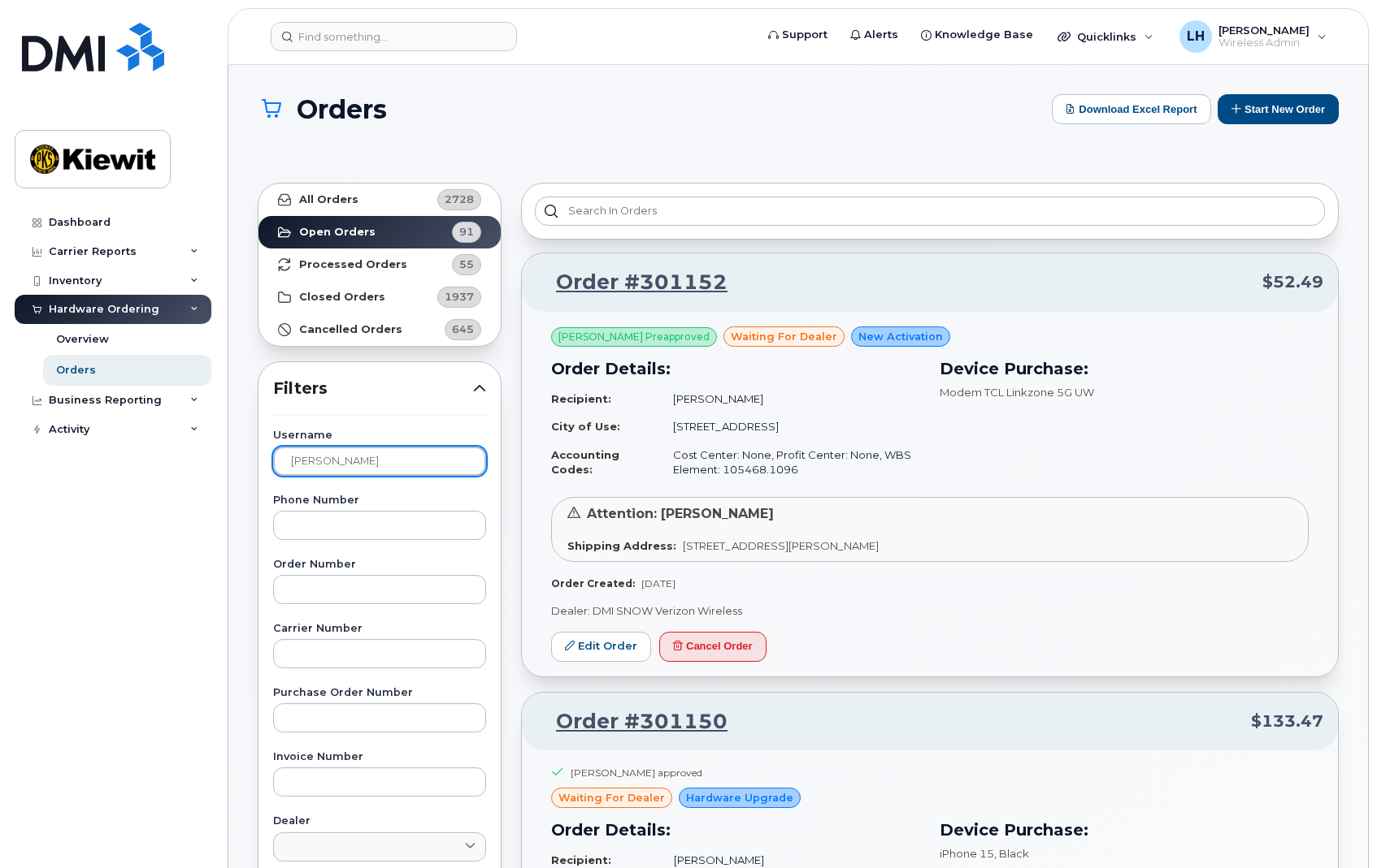
type input "[PERSON_NAME]"
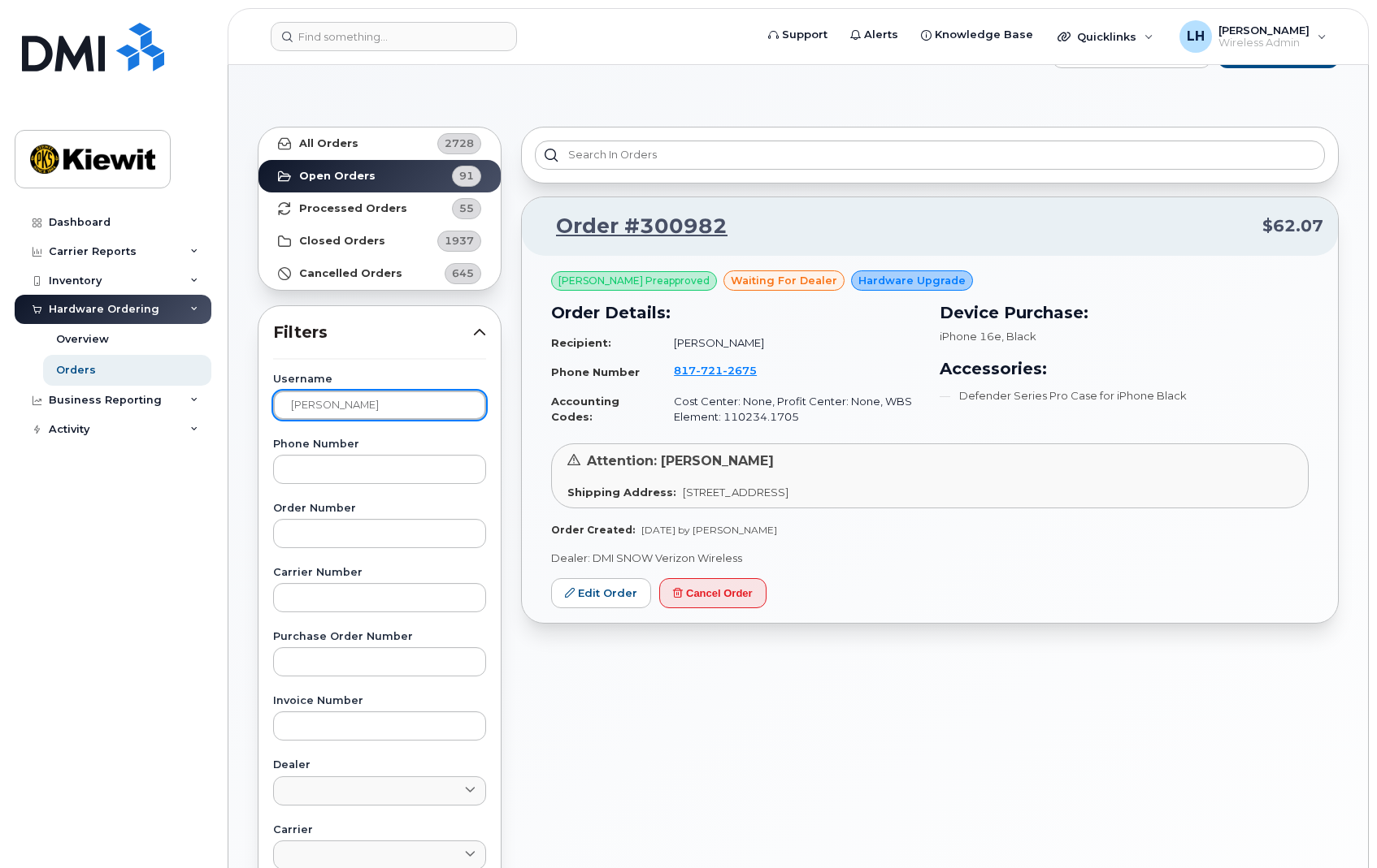
scroll to position [81, 0]
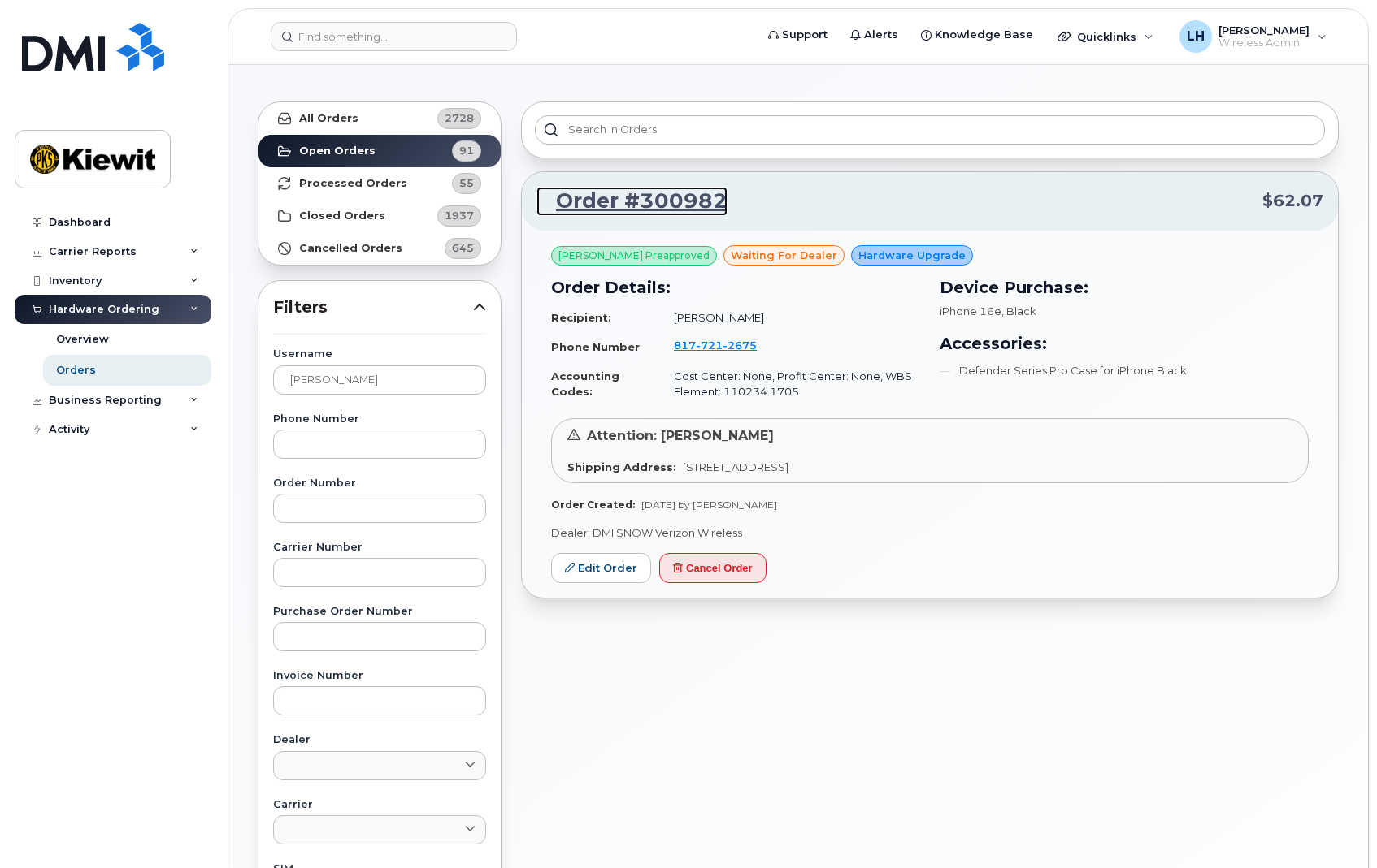
click at [714, 199] on link "Order #300982" at bounding box center [631, 202] width 191 height 30
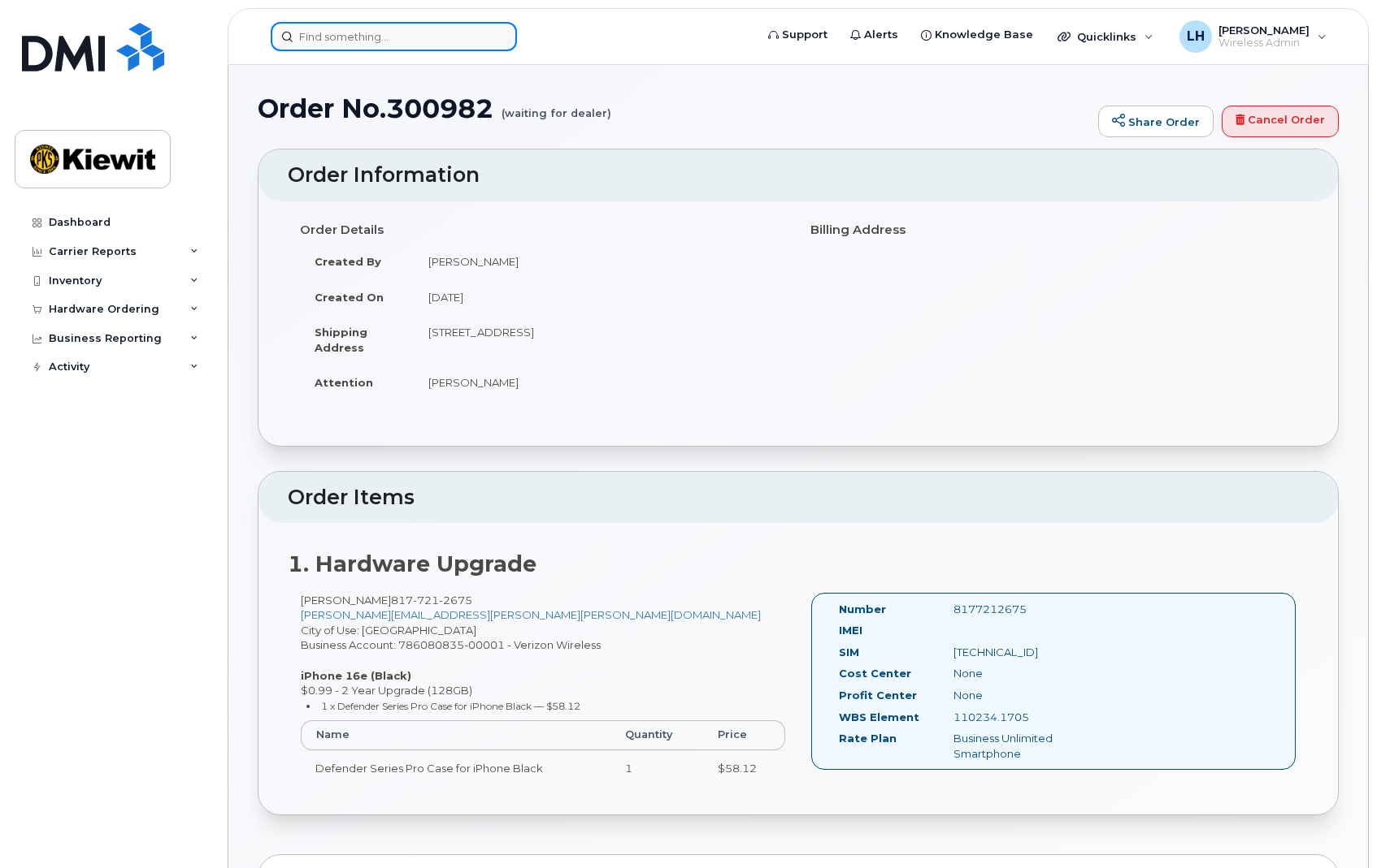
click at [327, 30] on input at bounding box center [393, 37] width 246 height 30
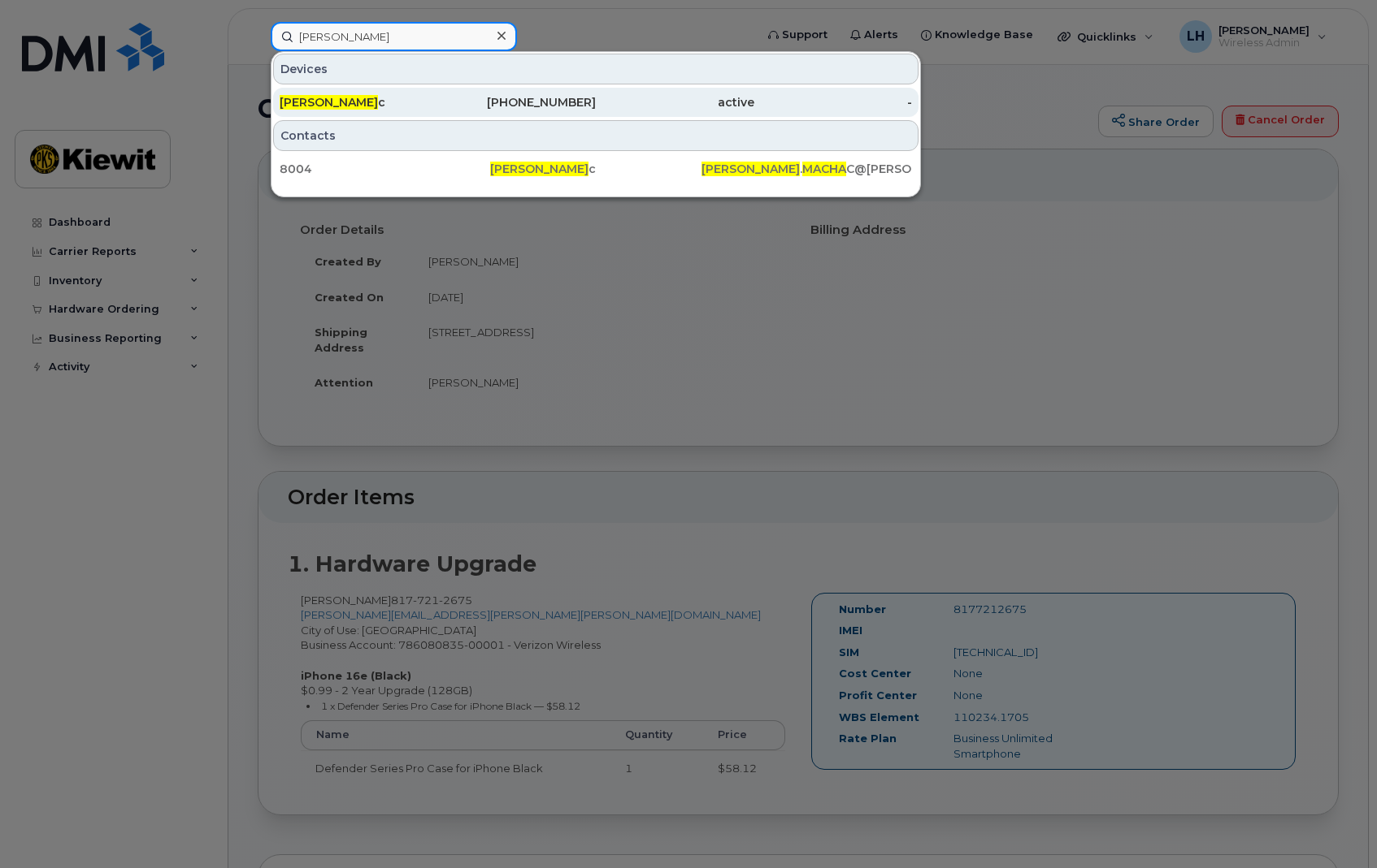
type input "pam macha"
click at [340, 99] on span "Pam Macha" at bounding box center [329, 102] width 99 height 15
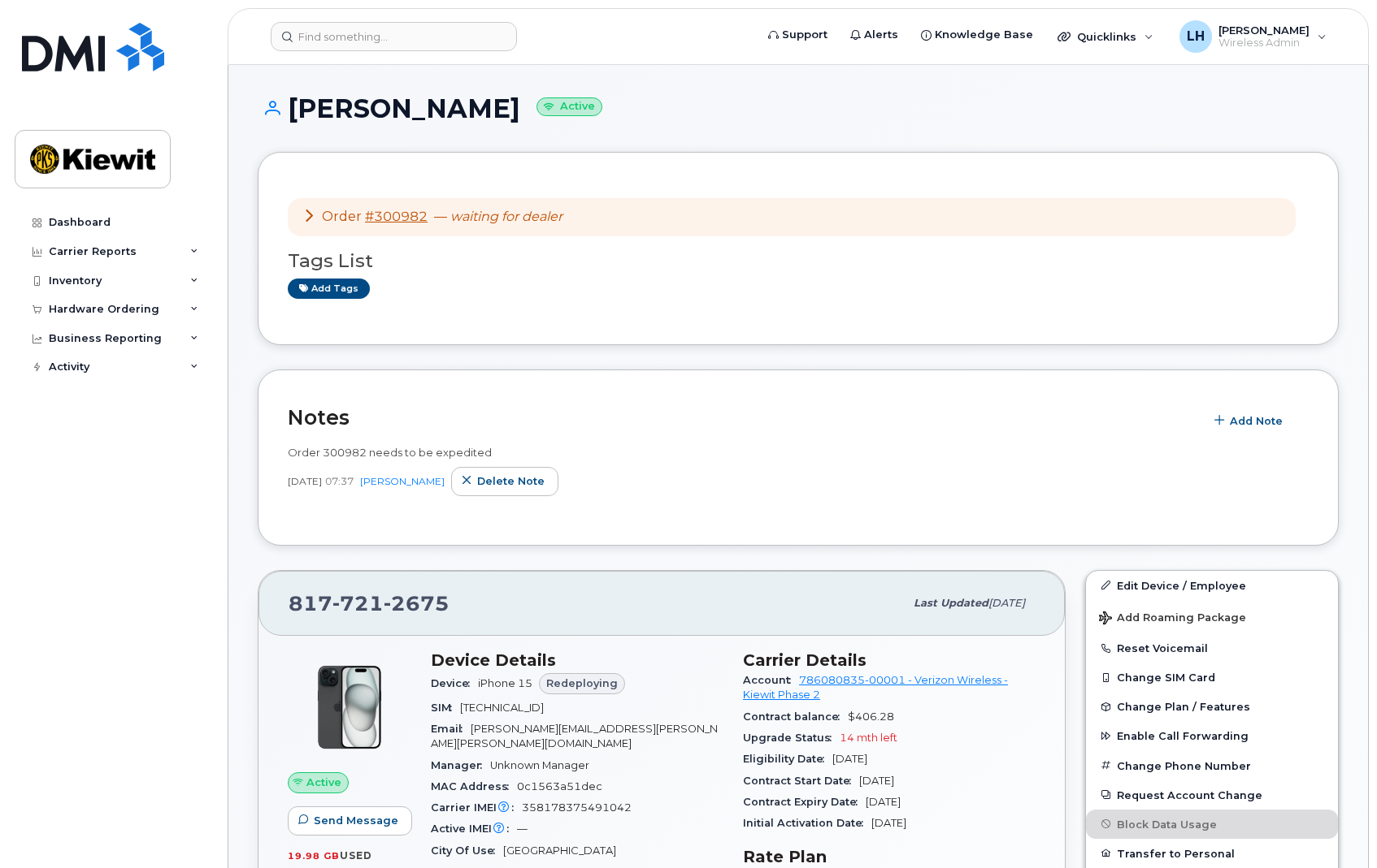
click at [312, 217] on icon at bounding box center [309, 215] width 13 height 13
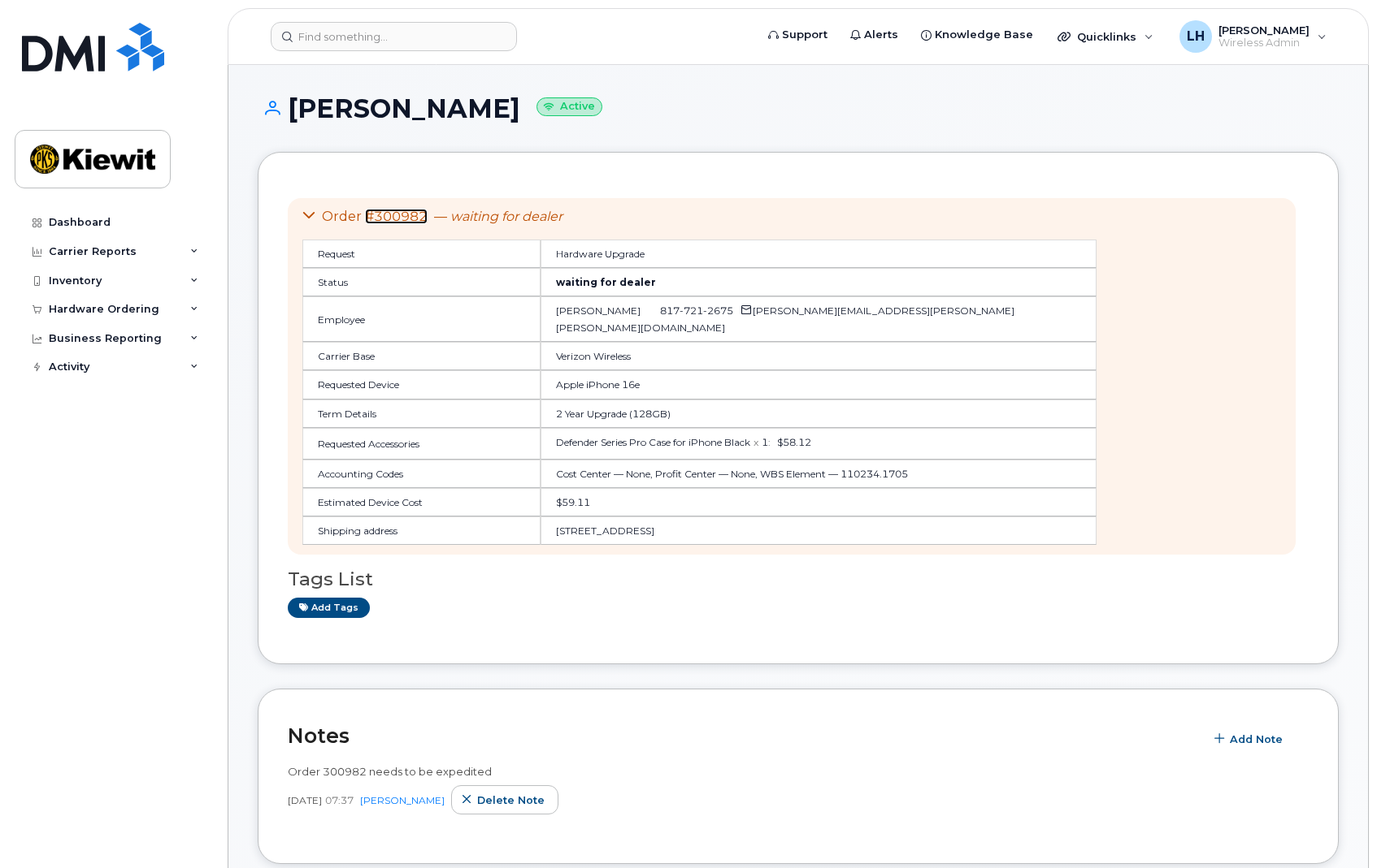
click at [394, 212] on link "#300982" at bounding box center [396, 216] width 63 height 16
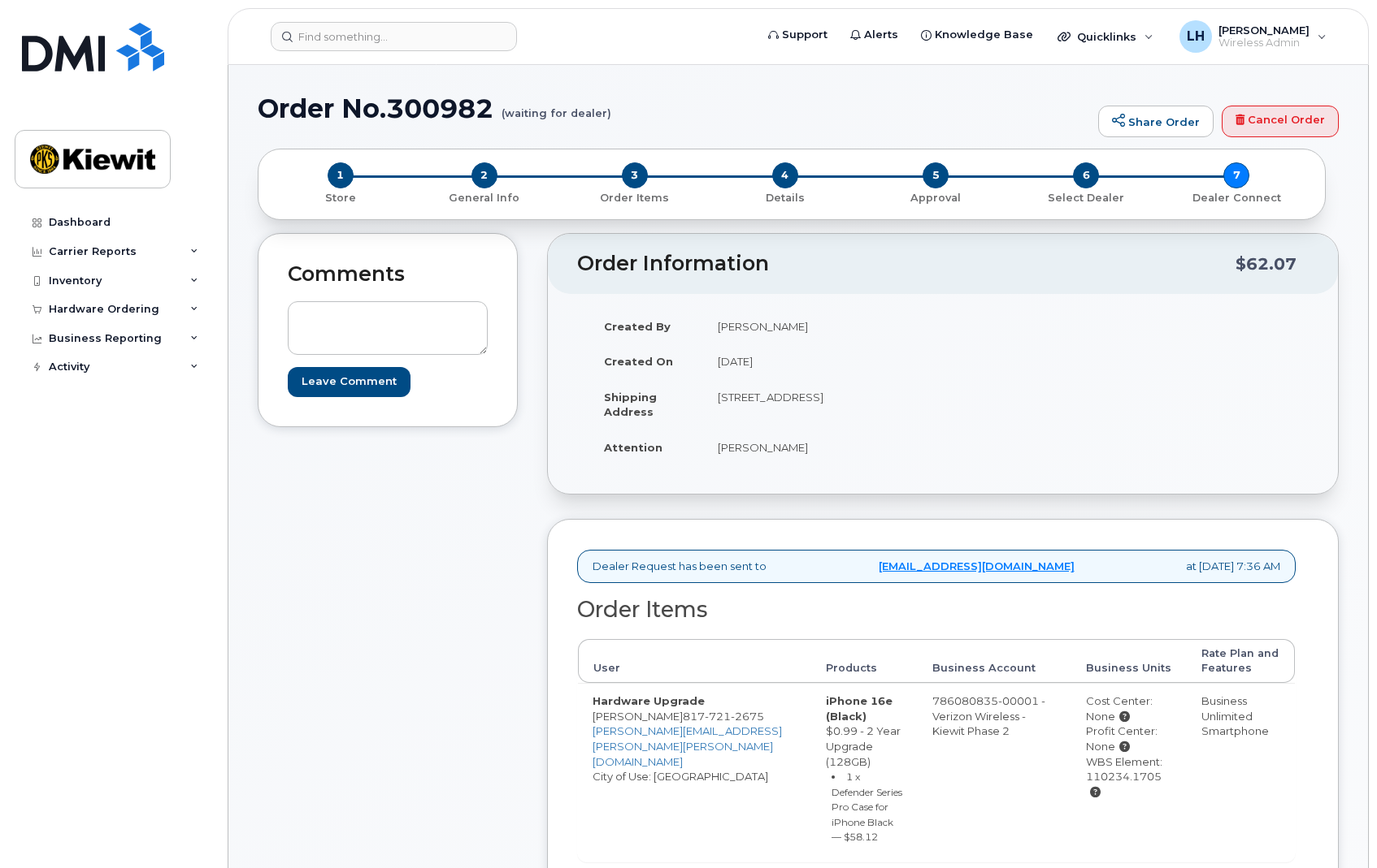
drag, startPoint x: 799, startPoint y: 363, endPoint x: 731, endPoint y: 366, distance: 68.1
click at [731, 366] on td "September 17, 2025" at bounding box center [817, 361] width 228 height 36
drag, startPoint x: 826, startPoint y: 716, endPoint x: 773, endPoint y: 701, distance: 55.1
click at [811, 701] on td "iPhone 16e (Black) $0.99 - 2 Year Upgrade (128GB) 1 x Defender Series Pro Case …" at bounding box center [864, 772] width 106 height 179
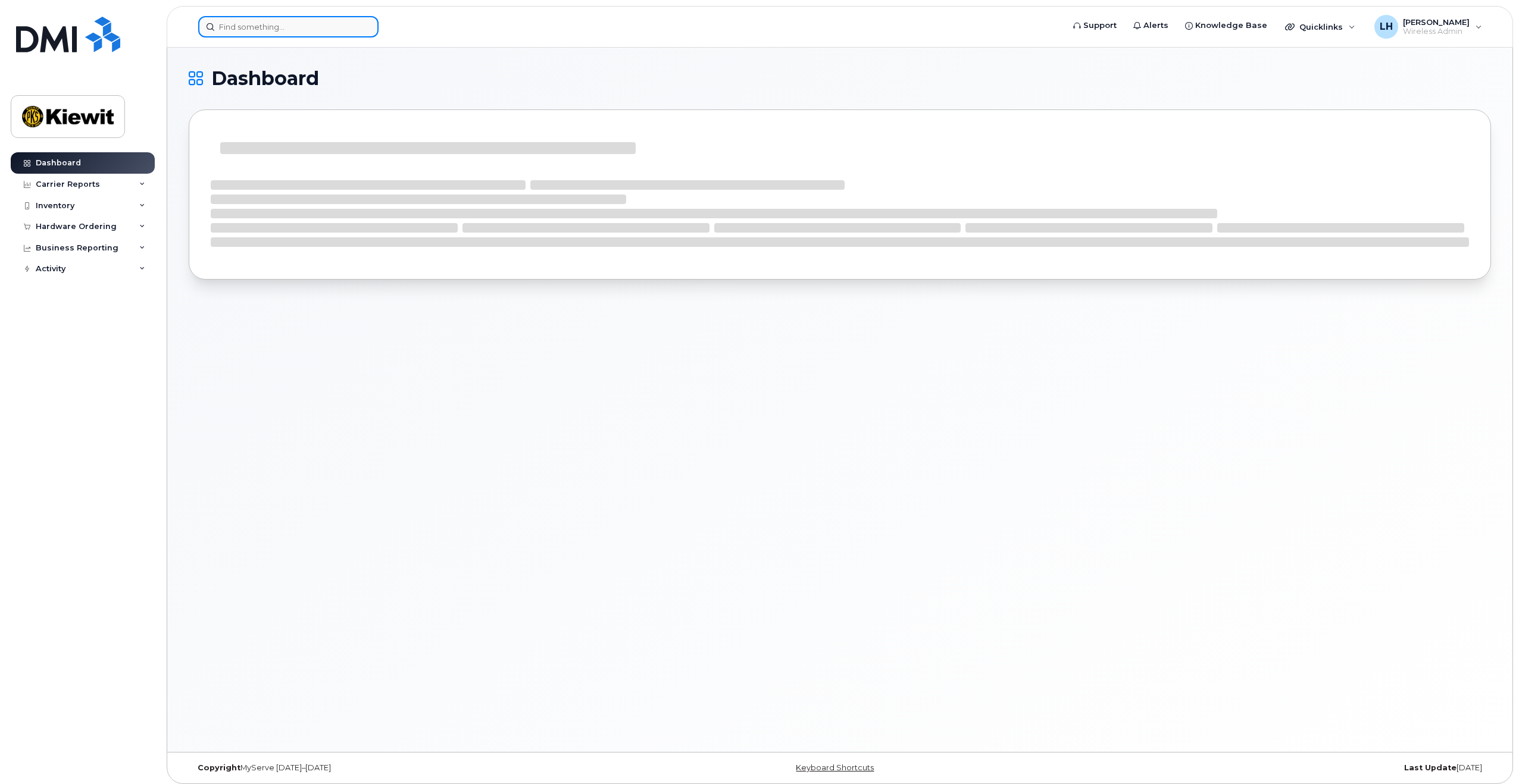
click at [302, 27] on input at bounding box center [288, 27] width 180 height 22
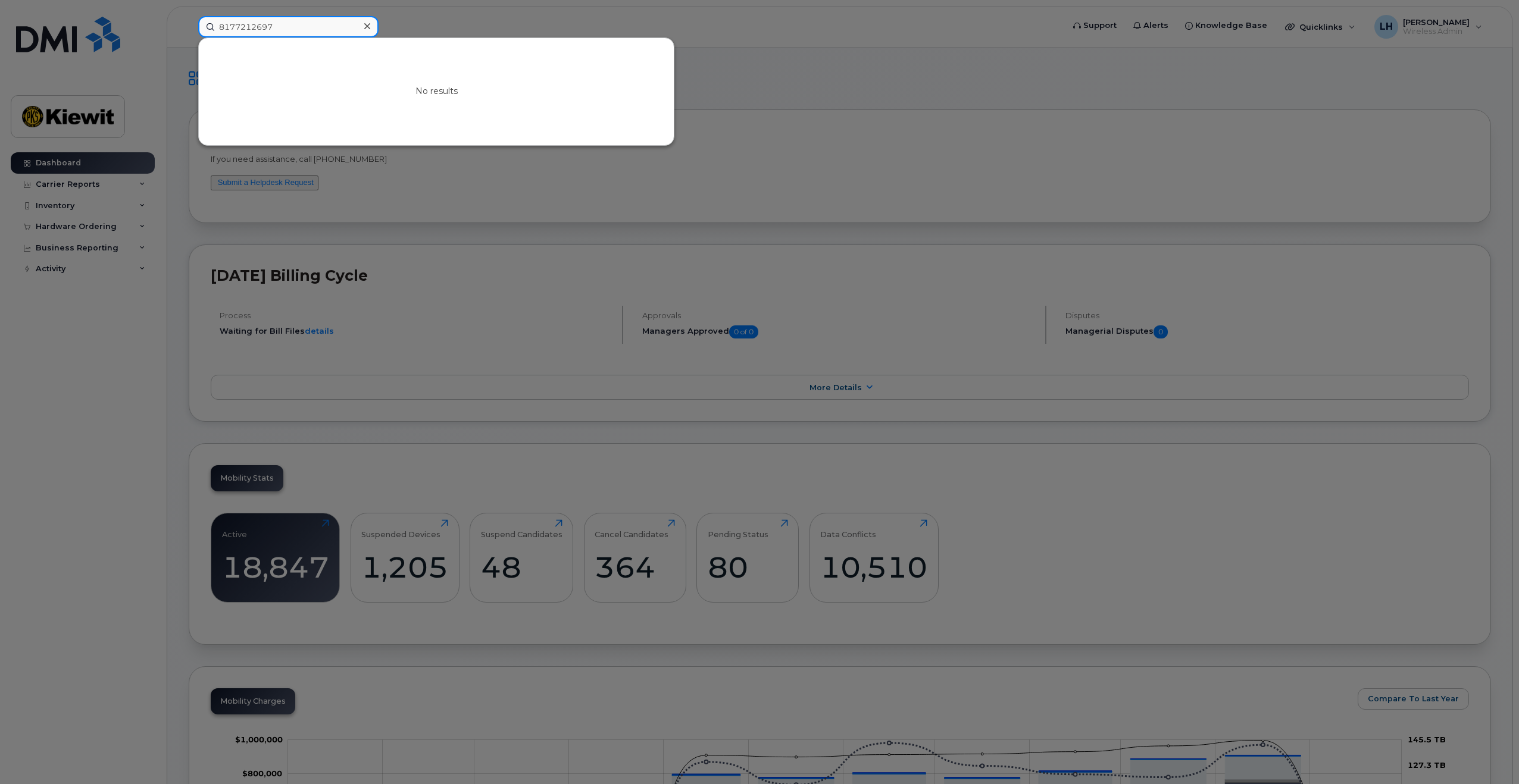
drag, startPoint x: 281, startPoint y: 30, endPoint x: 218, endPoint y: 47, distance: 65.3
click at [218, 37] on div "8177212697 No results" at bounding box center [627, 27] width 857 height 22
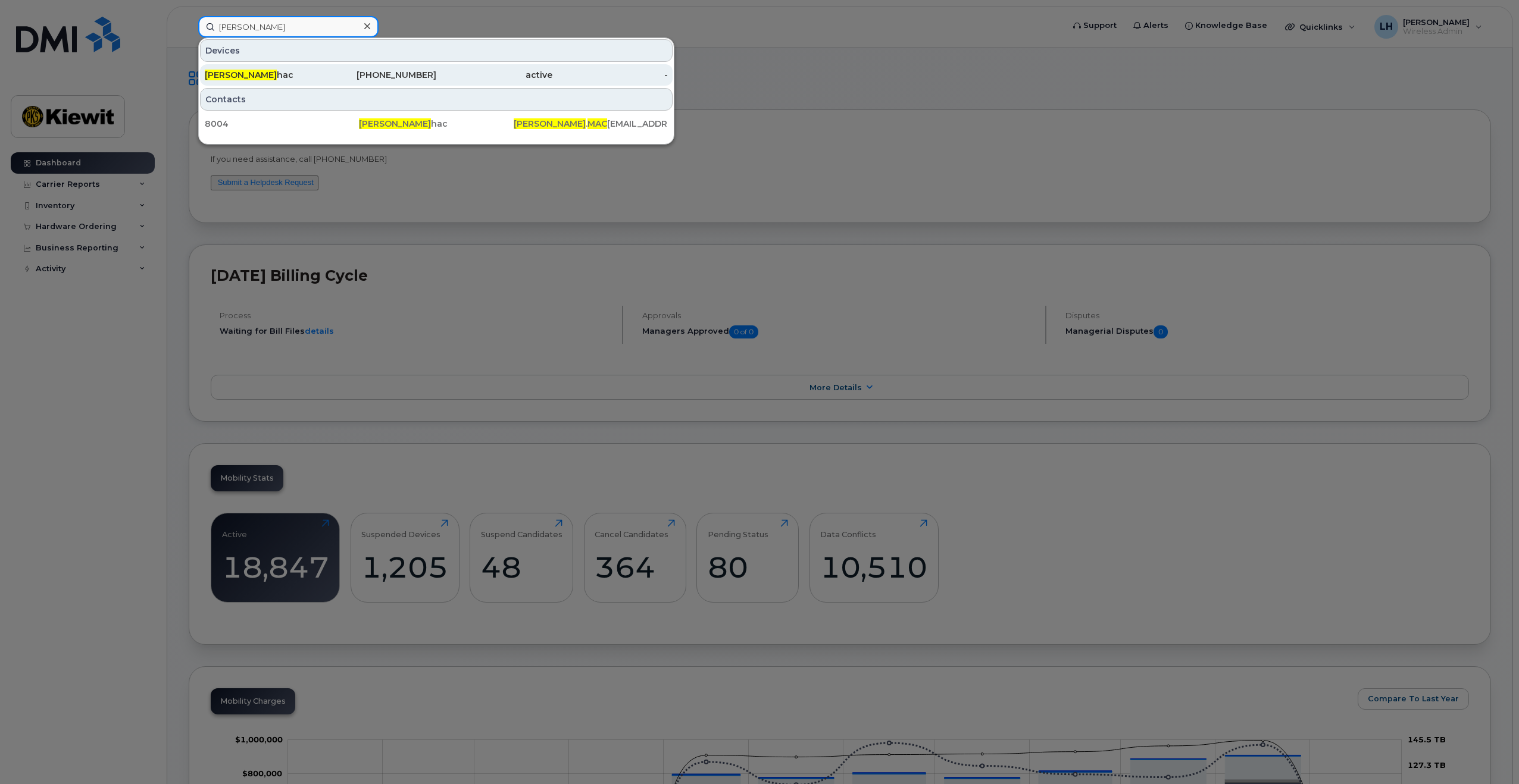
type input "[PERSON_NAME]"
click at [439, 72] on div "active" at bounding box center [494, 75] width 116 height 12
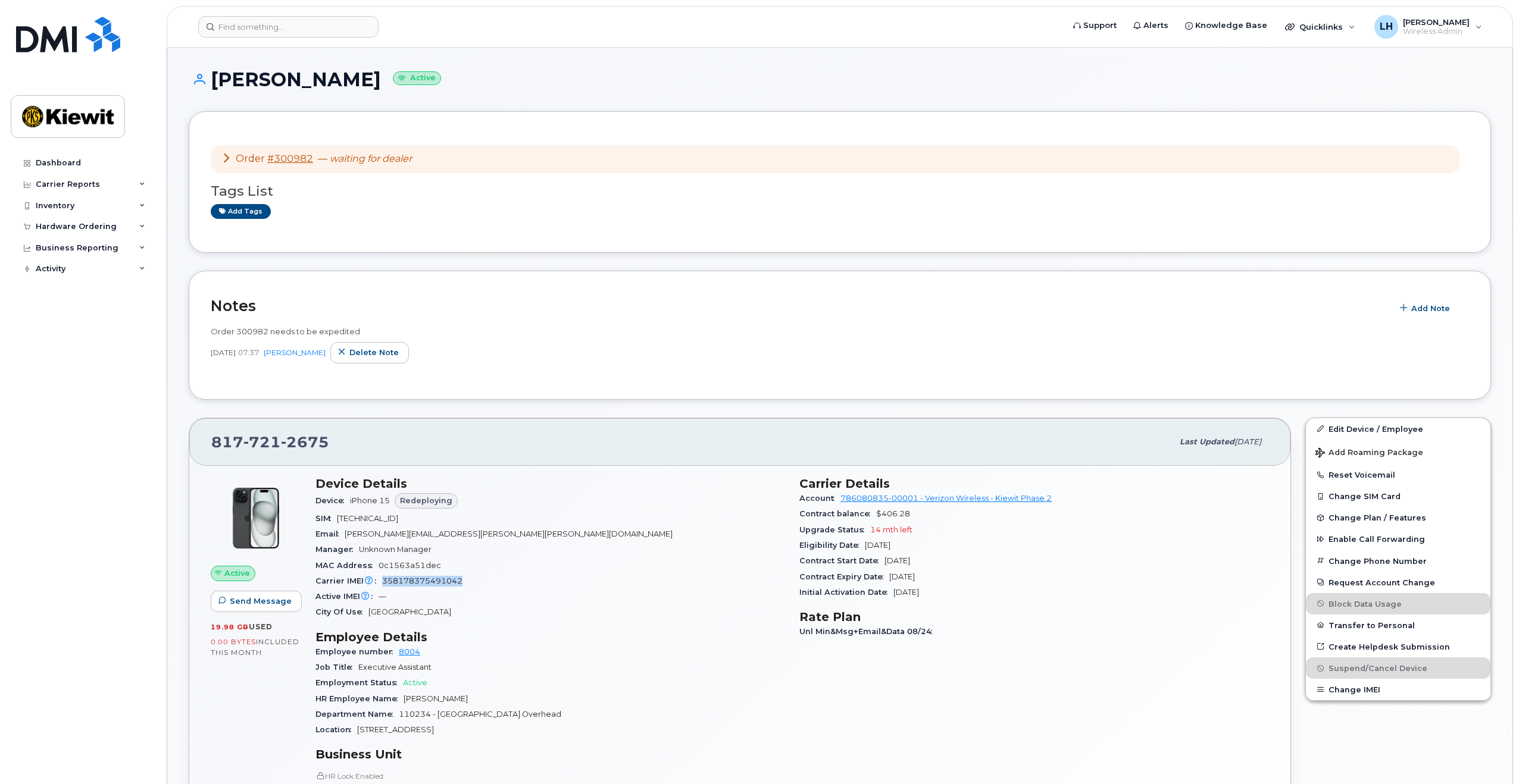
drag, startPoint x: 467, startPoint y: 585, endPoint x: 381, endPoint y: 585, distance: 86.0
click at [381, 585] on div "Carrier IMEI Carrier IMEI is reported during the last billing cycle or change o…" at bounding box center [550, 581] width 470 height 16
